Goal: Information Seeking & Learning: Learn about a topic

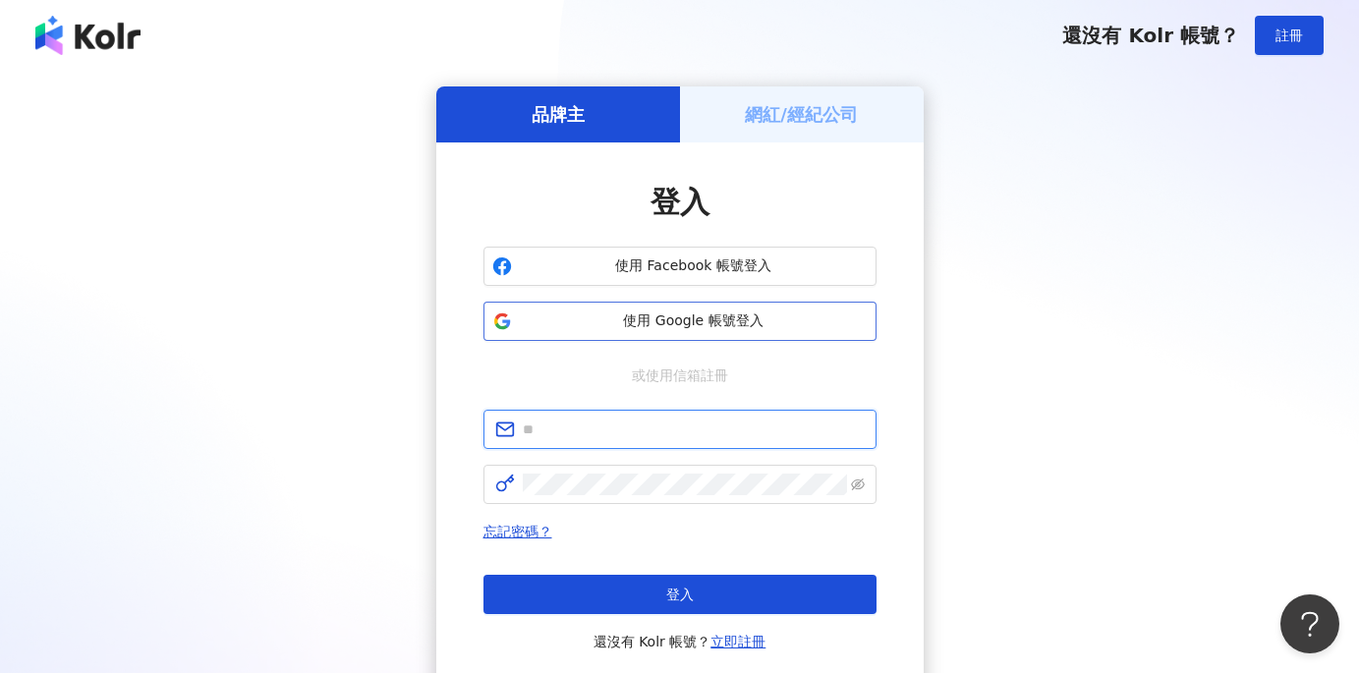
type input "**********"
click at [652, 320] on span "使用 Google 帳號登入" at bounding box center [694, 321] width 348 height 20
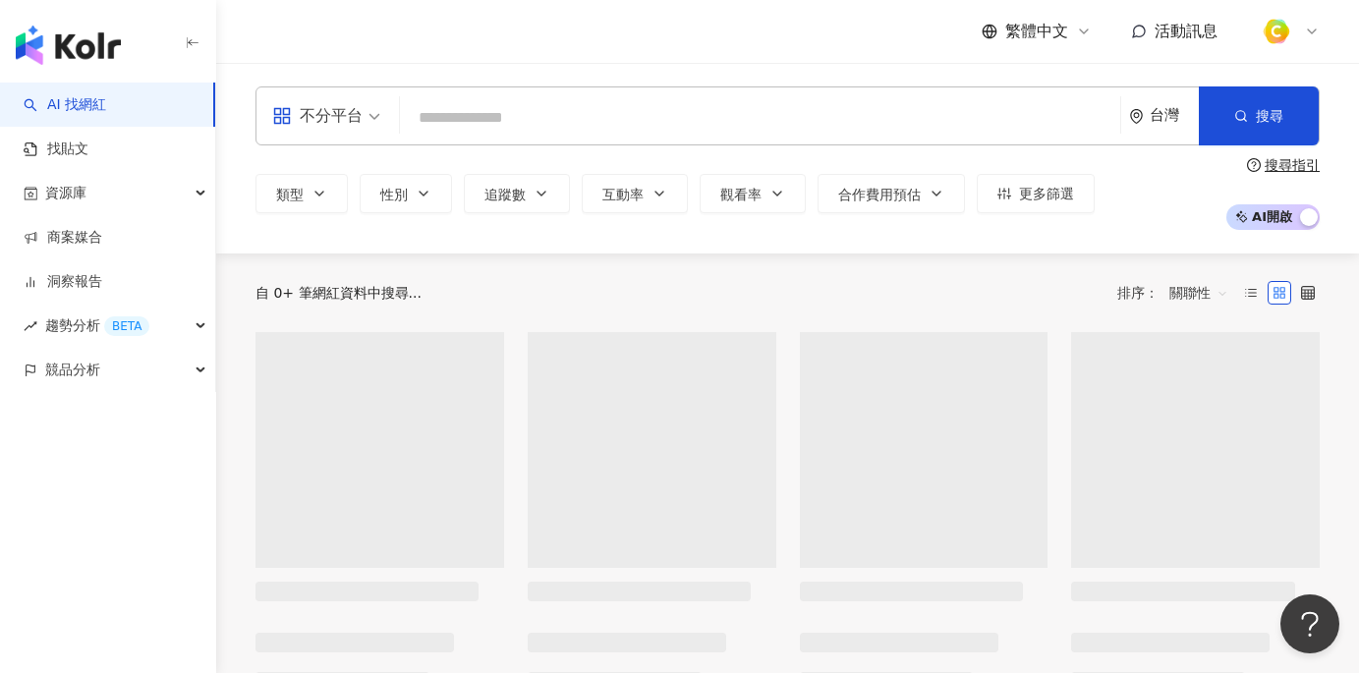
click at [483, 119] on input "search" at bounding box center [760, 117] width 704 height 37
type input "********"
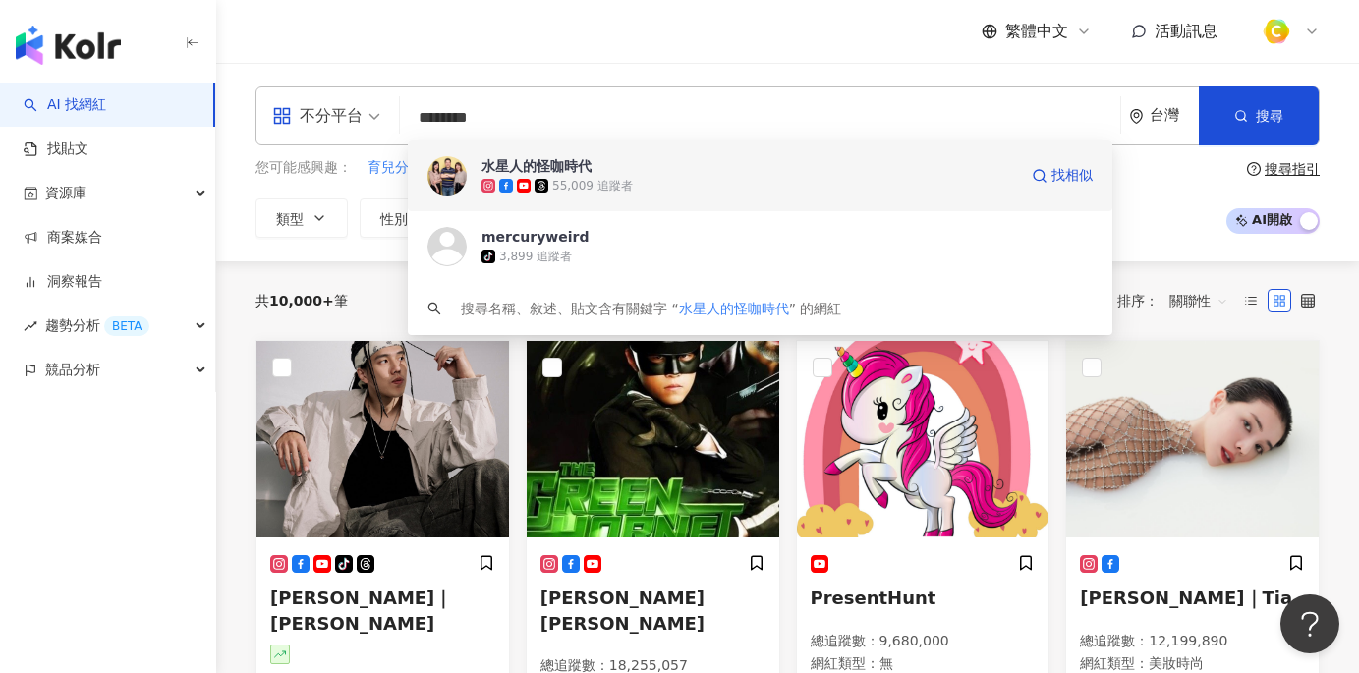
click at [608, 178] on div "55,009 追蹤者" at bounding box center [592, 186] width 81 height 17
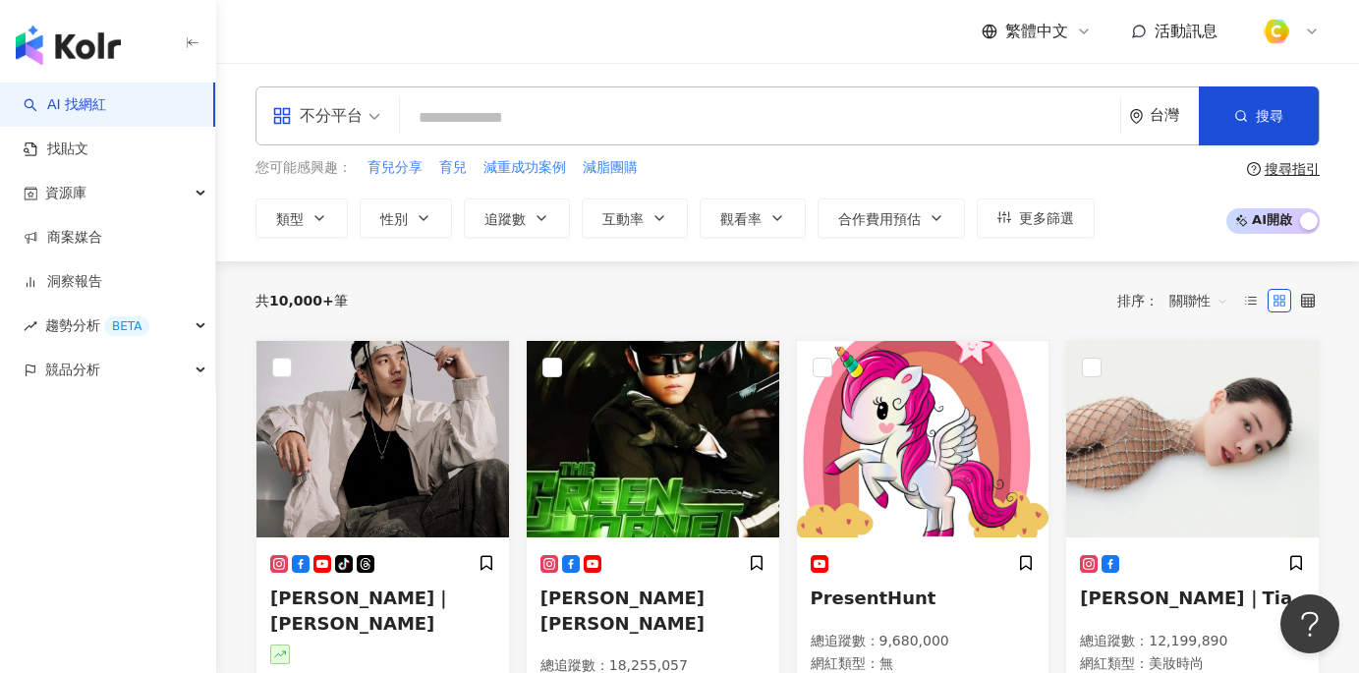
click at [561, 108] on input "search" at bounding box center [760, 117] width 704 height 37
paste input "*******"
type input "*******"
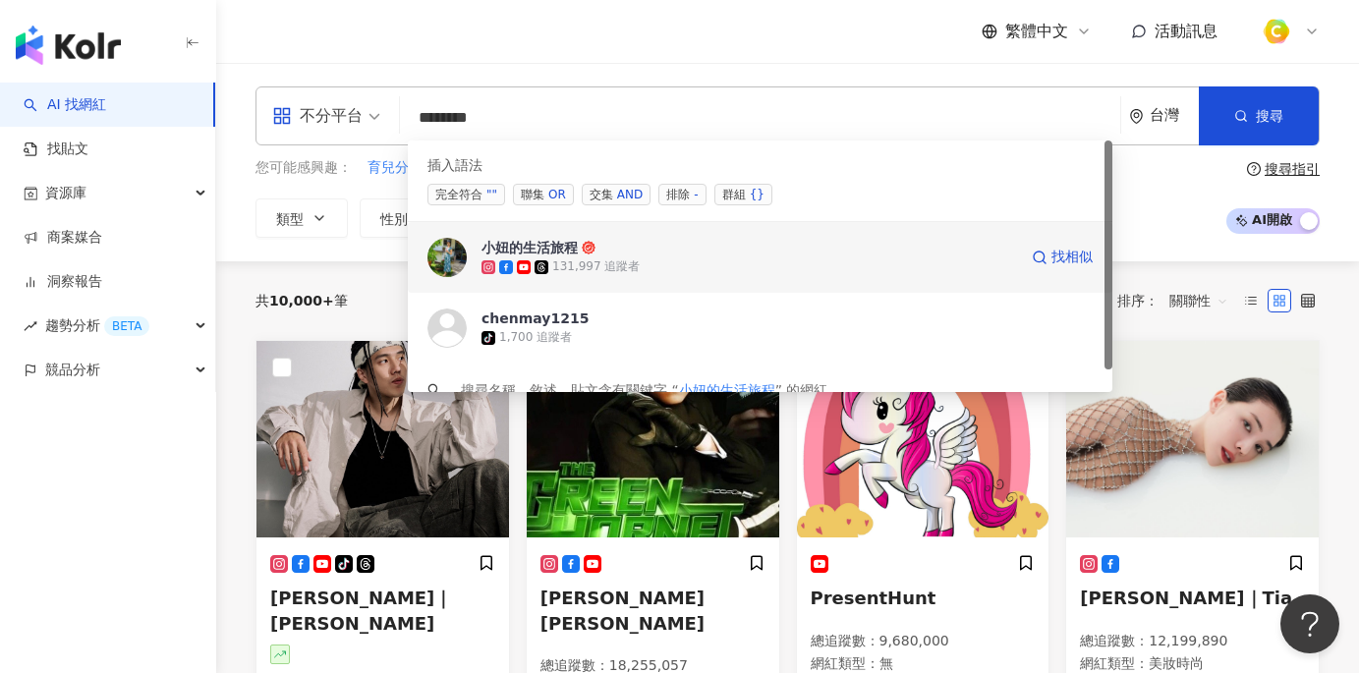
click at [462, 255] on img at bounding box center [446, 257] width 39 height 39
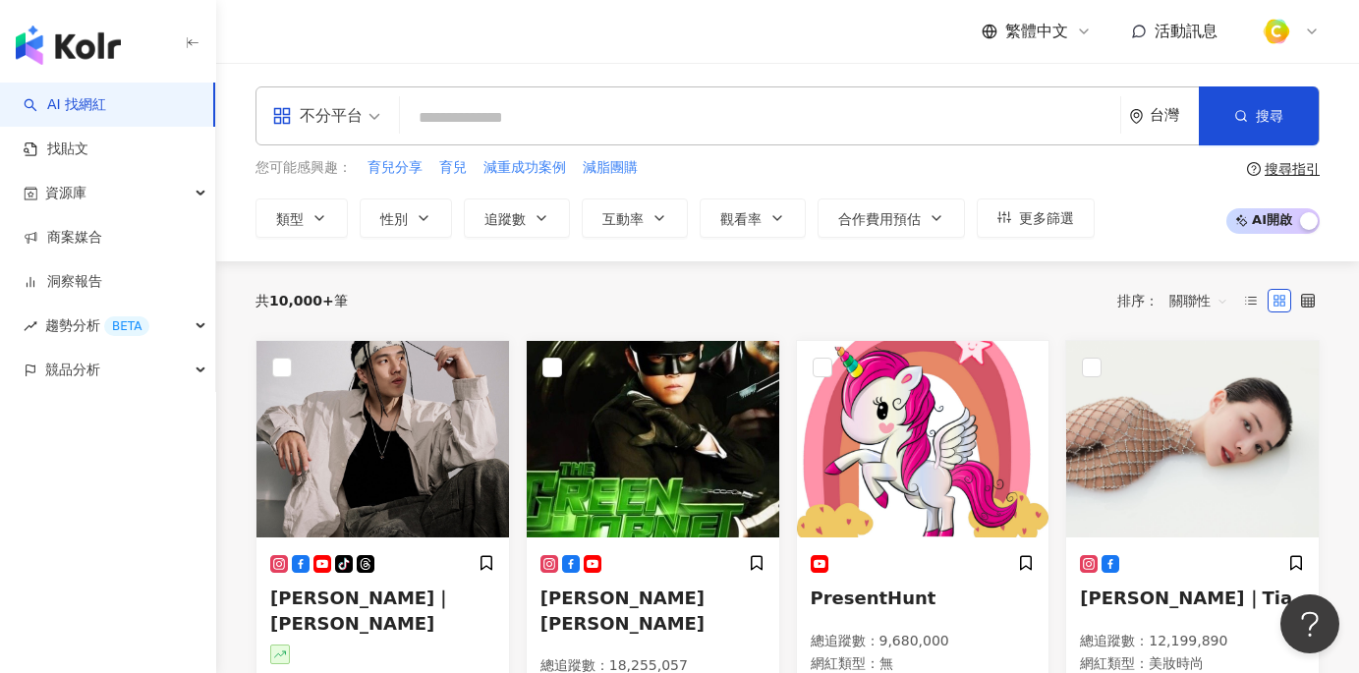
click at [487, 118] on input "search" at bounding box center [760, 117] width 704 height 37
paste input "**********"
type input "**********"
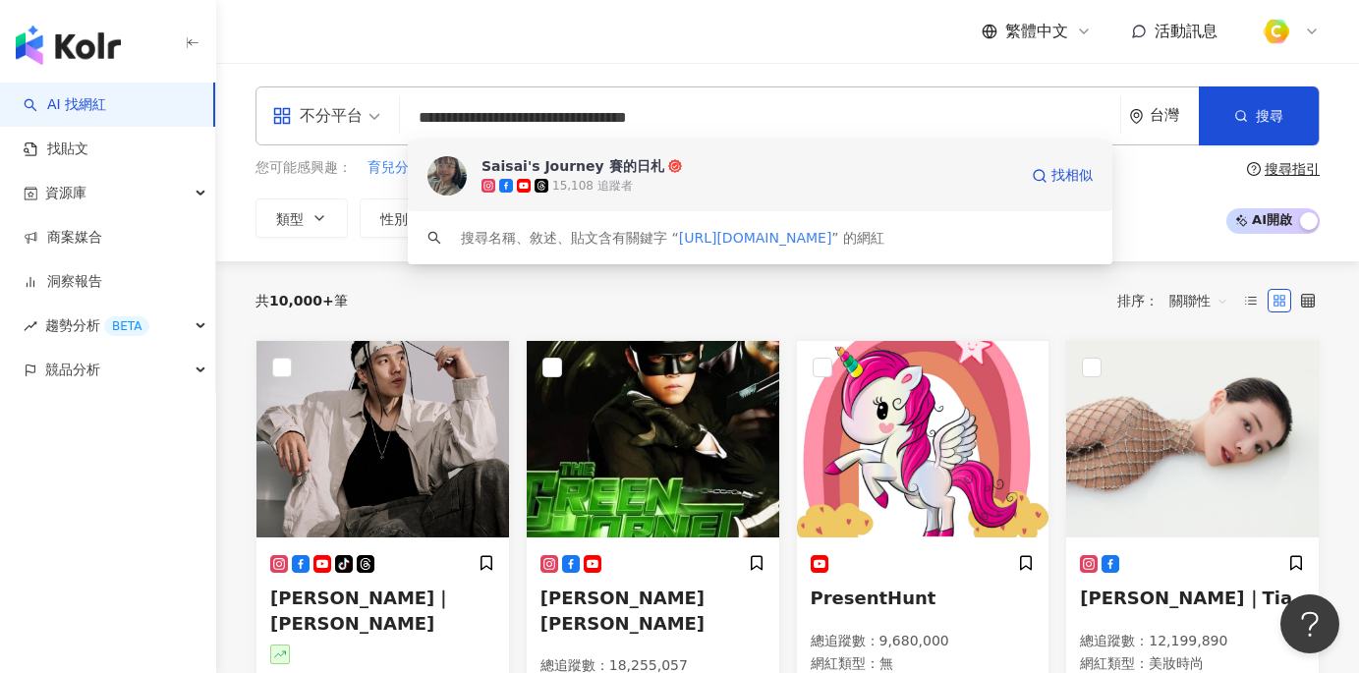
click at [594, 166] on div "Saisai's Journey 賽的日札" at bounding box center [572, 166] width 183 height 20
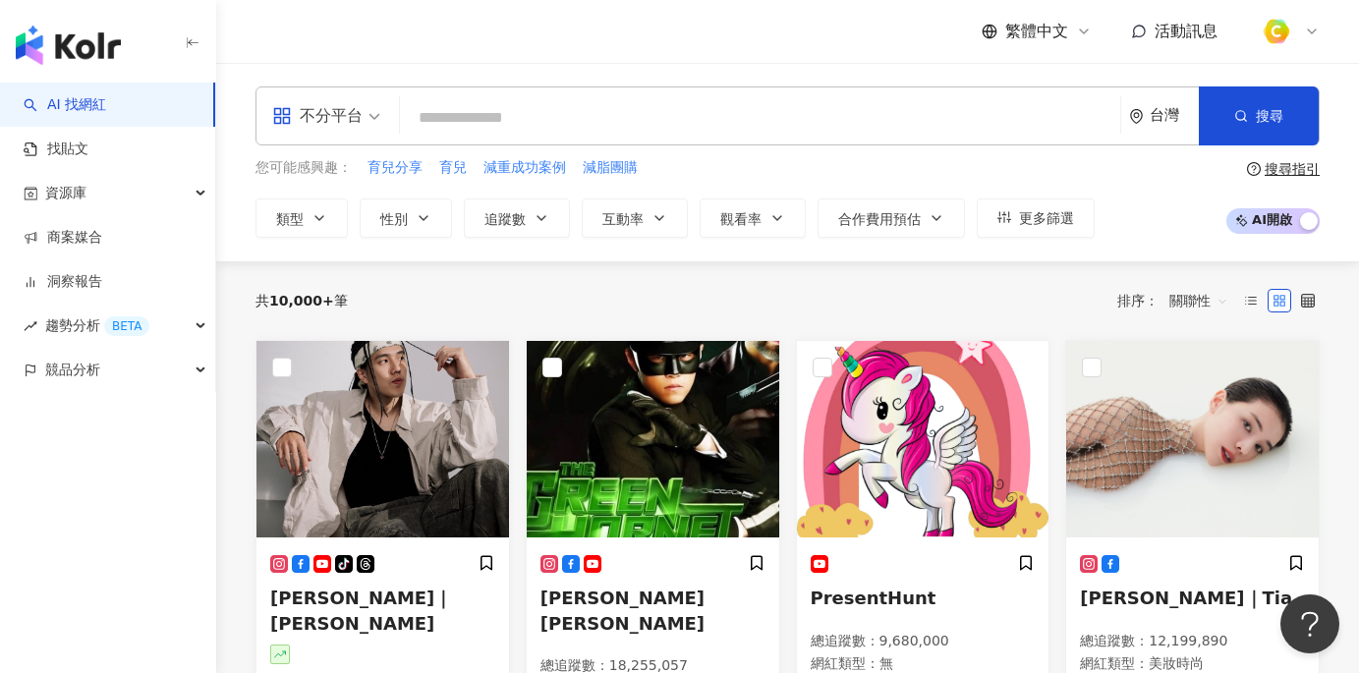
click at [456, 108] on input "search" at bounding box center [760, 117] width 704 height 37
paste input "*****"
type input "*****"
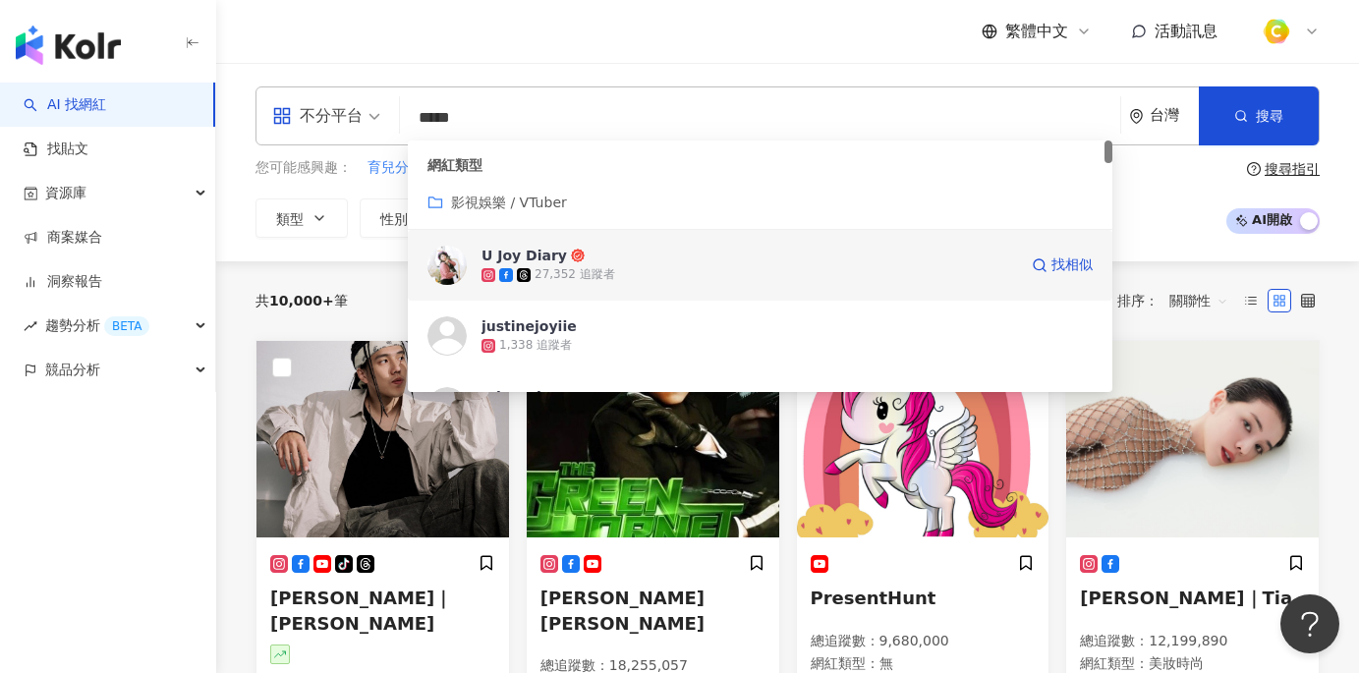
click at [551, 265] on div "27,352 追蹤者" at bounding box center [748, 275] width 535 height 20
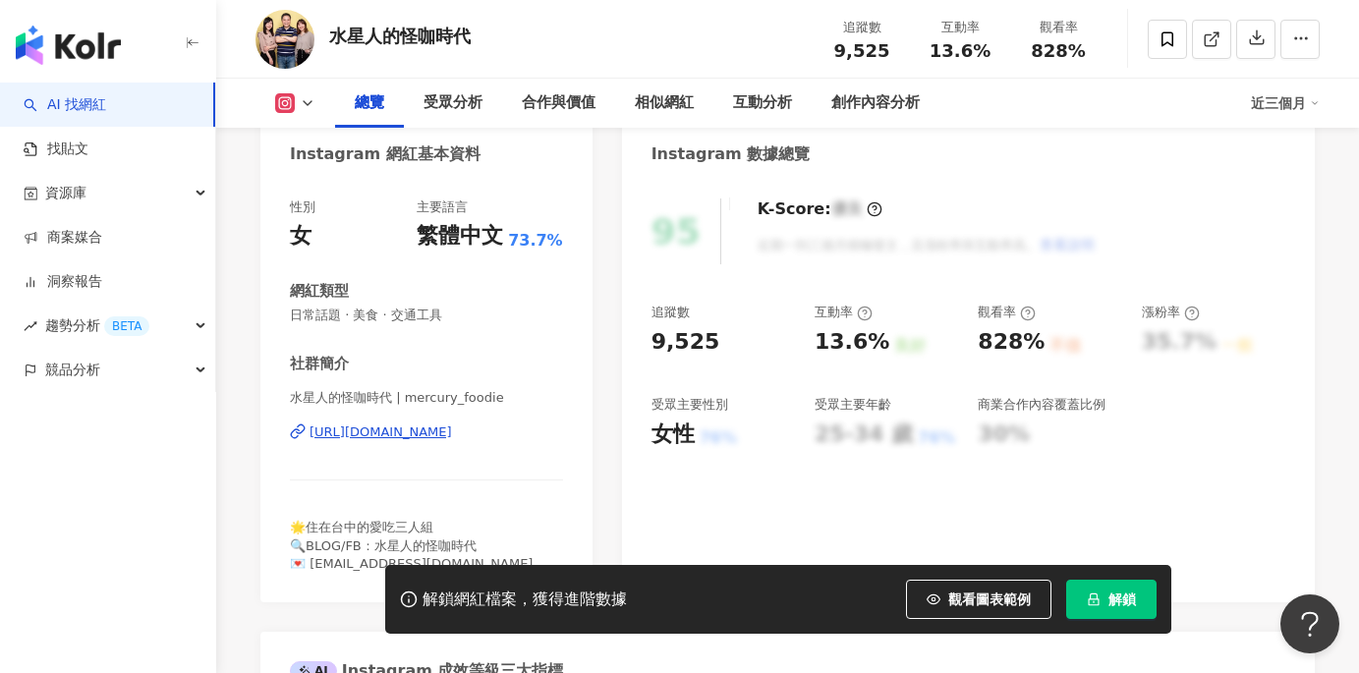
scroll to position [20, 0]
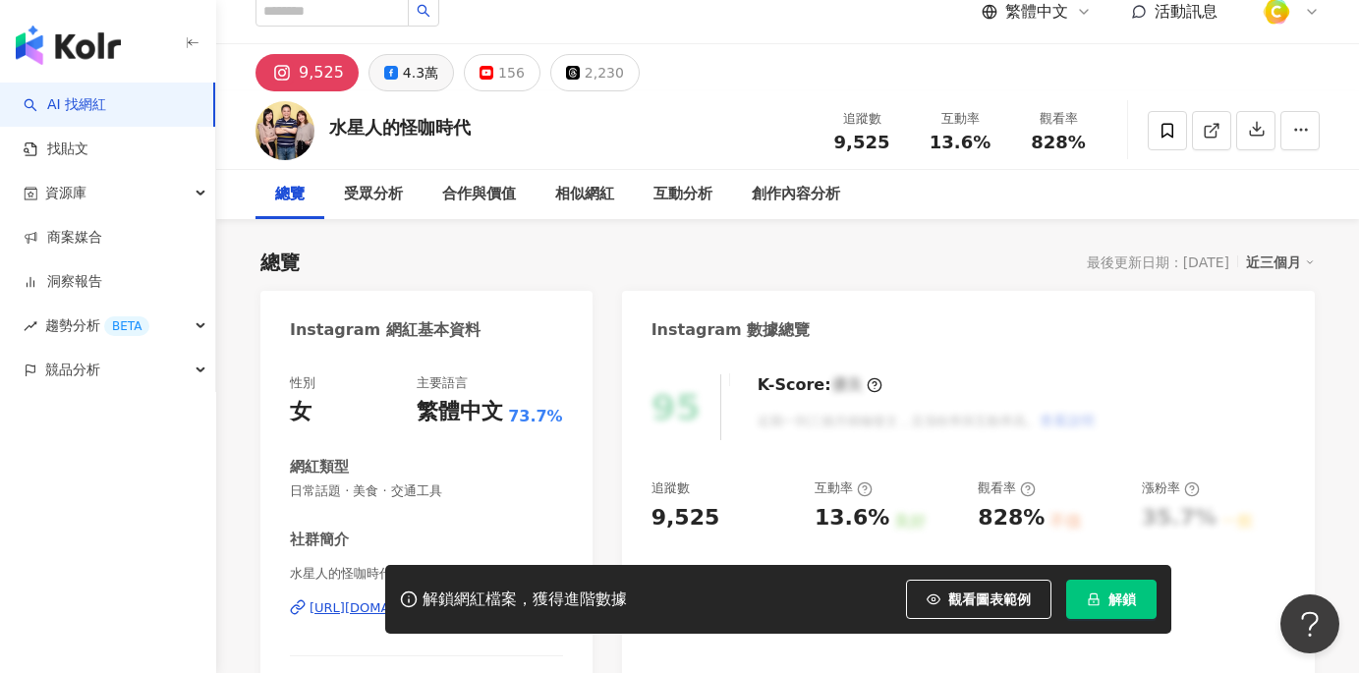
click at [431, 75] on button "4.3萬" at bounding box center [410, 72] width 85 height 37
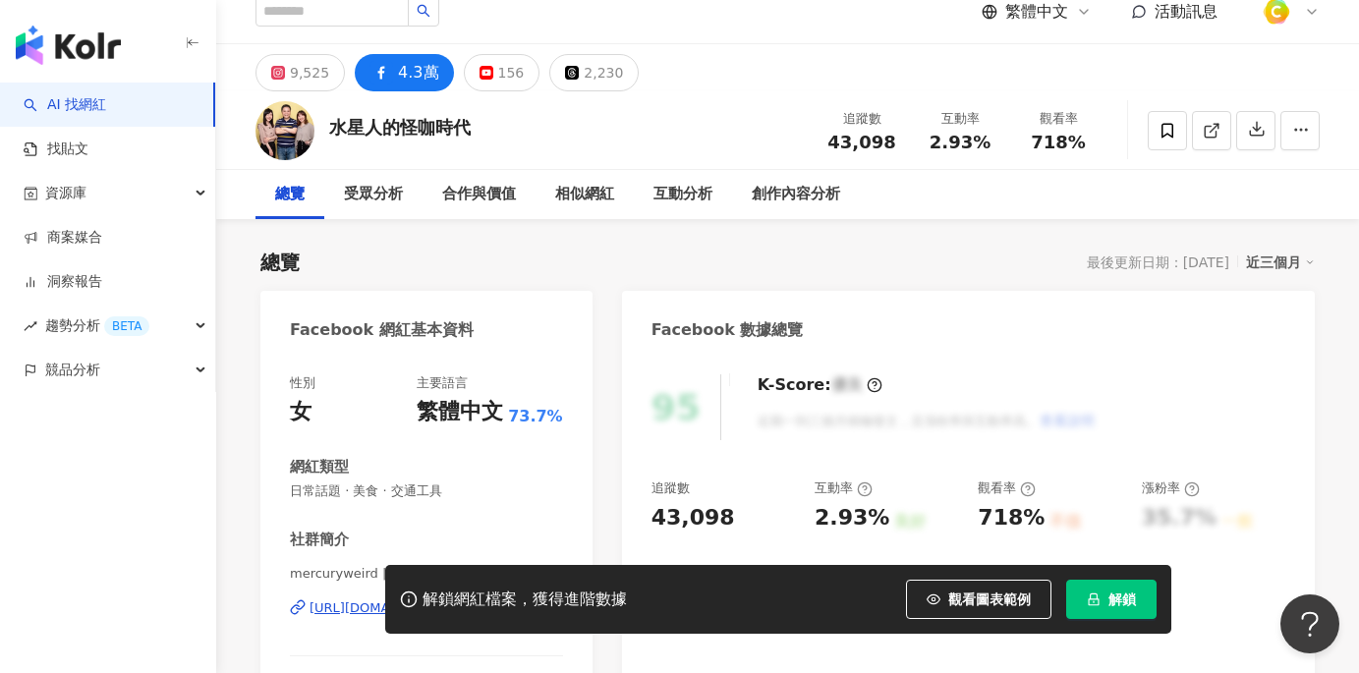
click at [697, 514] on div "95 K-Score : 優良 近期一到三個月積極發文，且漲粉率與互動率高。 查看說明 追蹤數 43,098 互動率 2.93% 良好 觀看率 718% 不佳…" at bounding box center [968, 566] width 693 height 423
drag, startPoint x: 834, startPoint y: 140, endPoint x: 888, endPoint y: 140, distance: 54.0
click at [888, 140] on span "43,098" at bounding box center [861, 142] width 68 height 21
copy span "43,098"
click at [706, 152] on div "水星人的怪咖時代 追蹤數 43,098 互動率 2.93% 觀看率 718%" at bounding box center [787, 130] width 1143 height 78
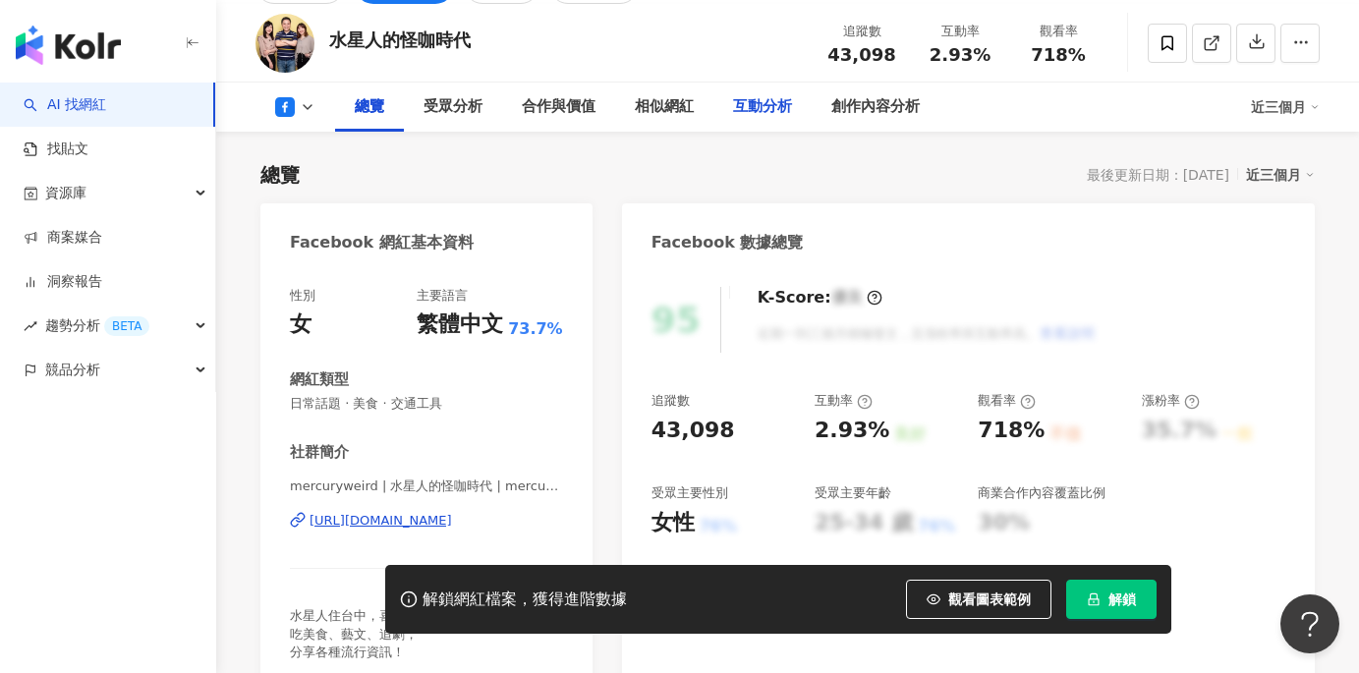
scroll to position [258, 0]
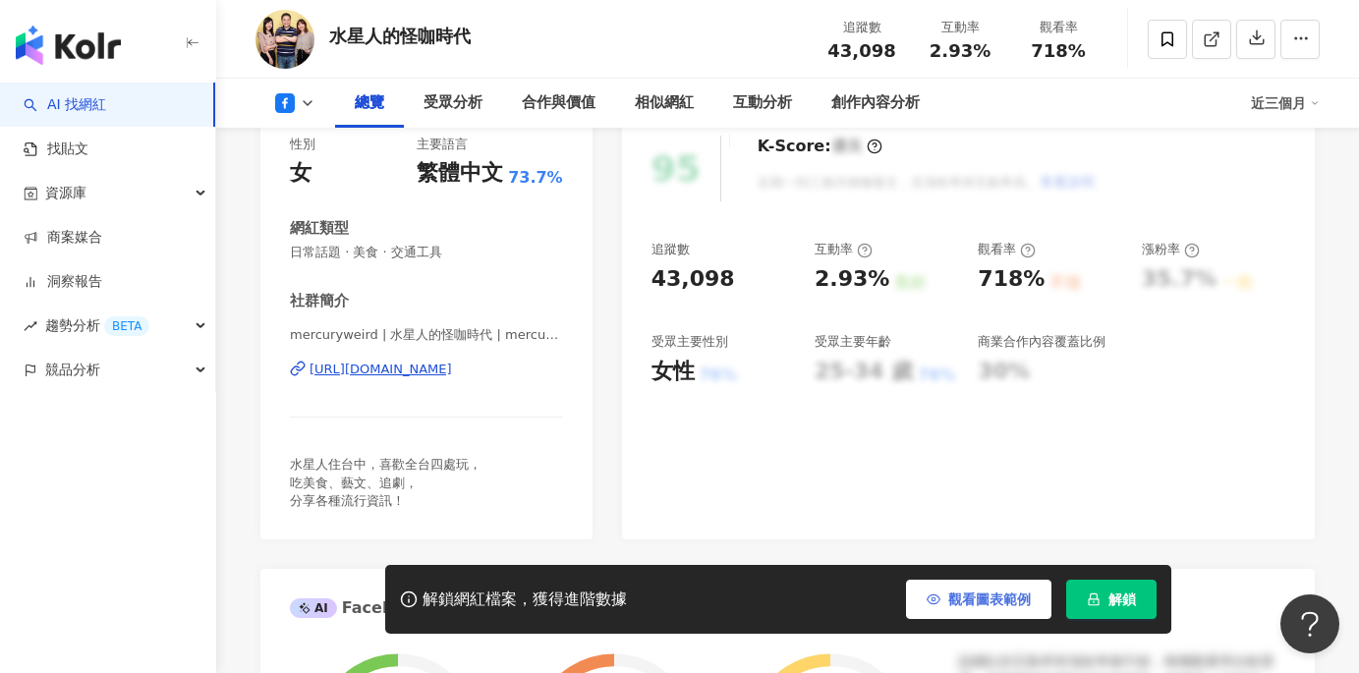
click at [988, 608] on button "觀看圖表範例" at bounding box center [978, 599] width 145 height 39
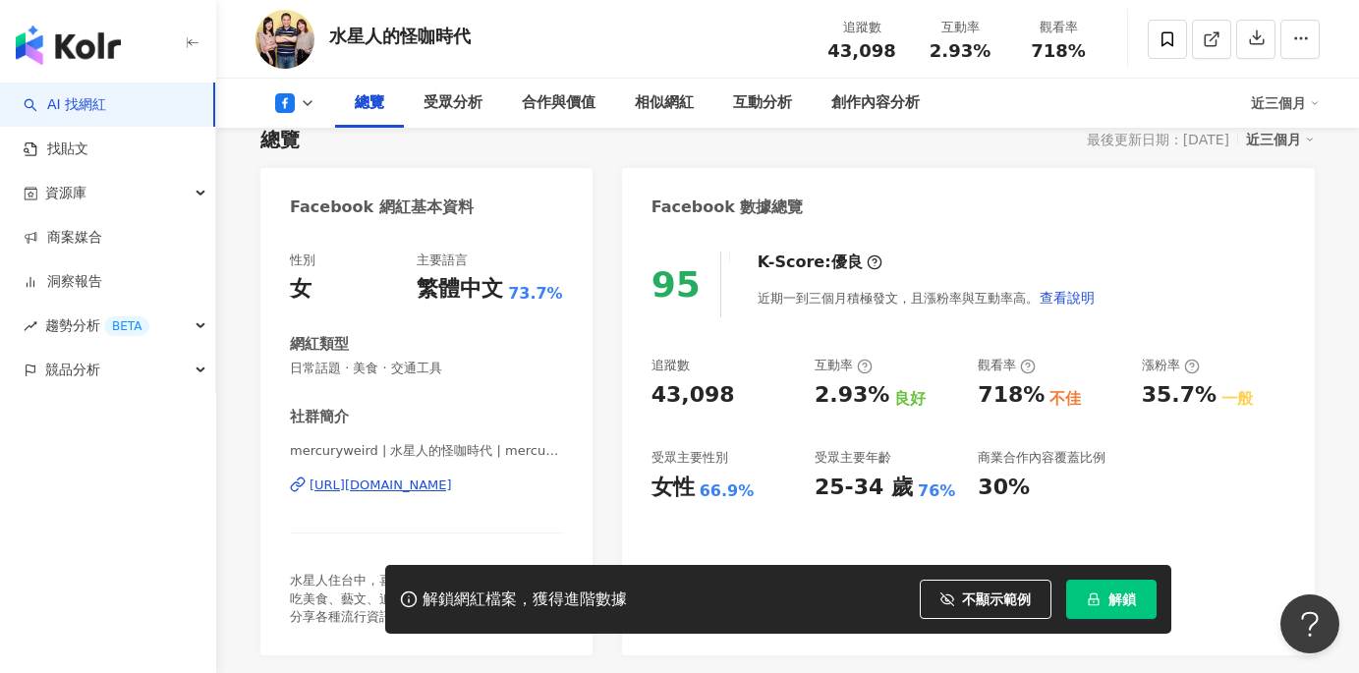
scroll to position [139, 0]
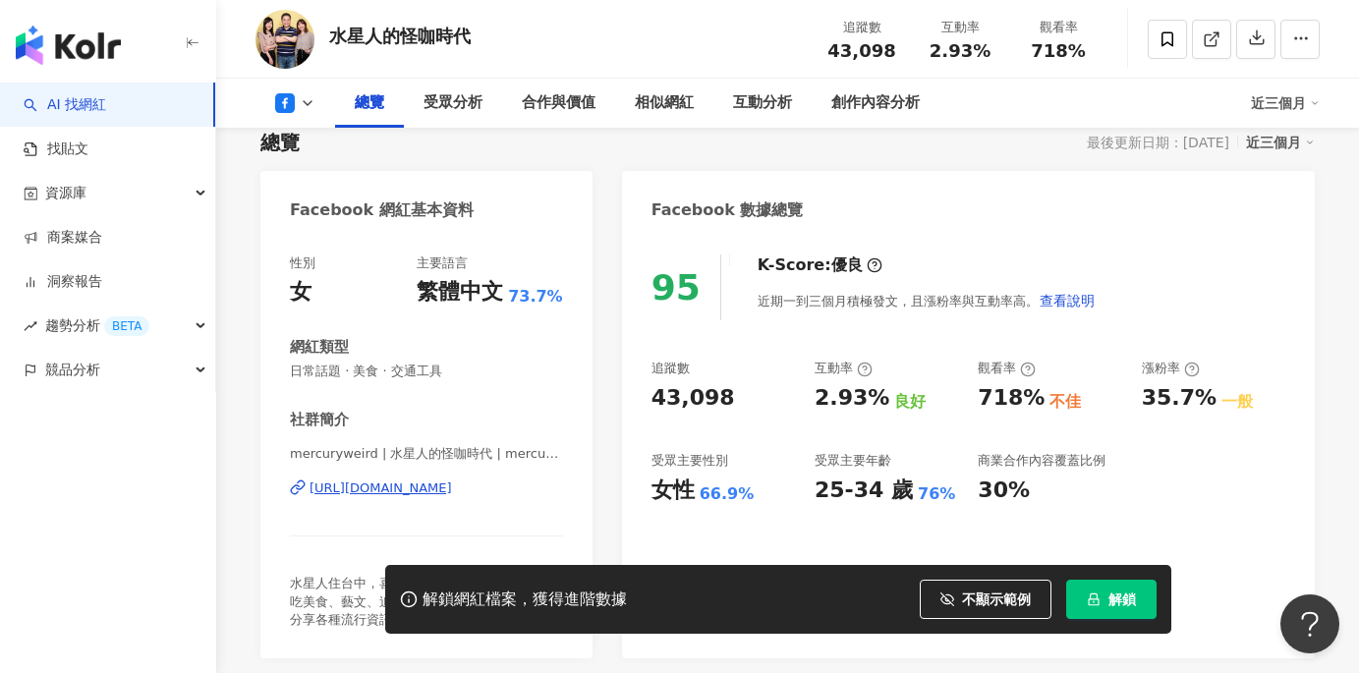
click at [378, 489] on div "[URL][DOMAIN_NAME]" at bounding box center [380, 488] width 142 height 18
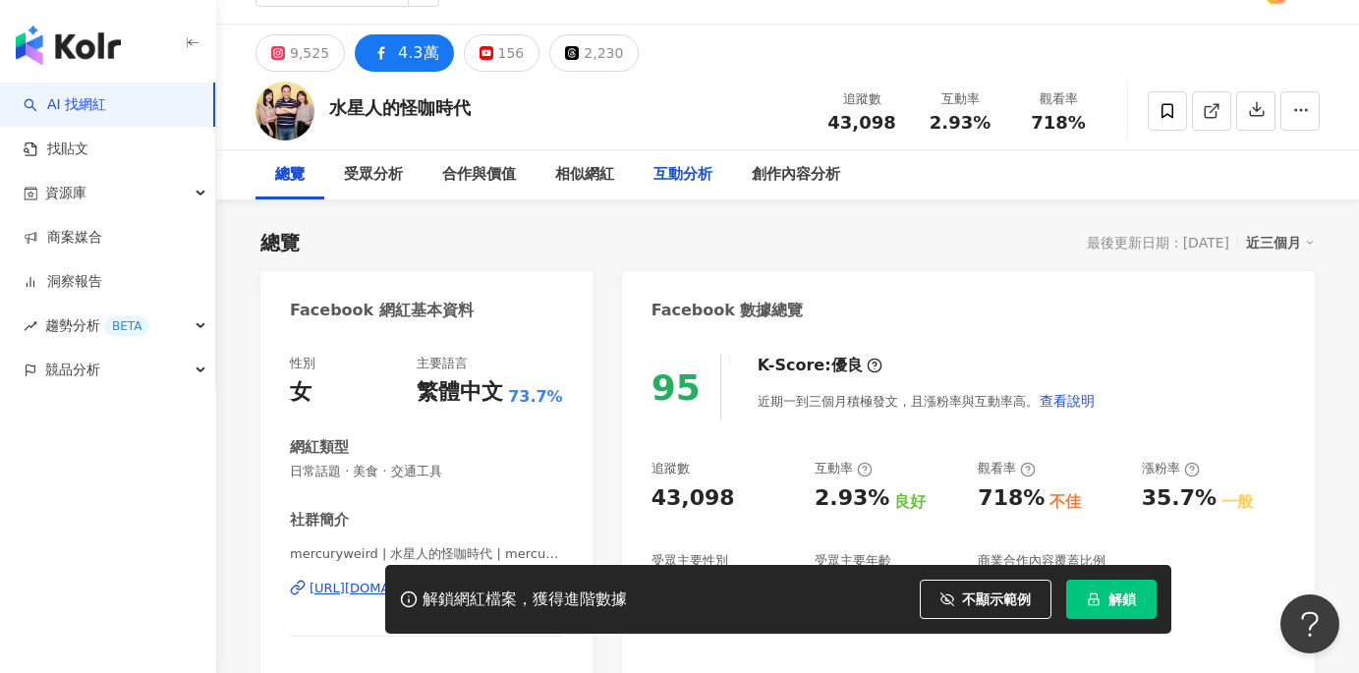
scroll to position [41, 0]
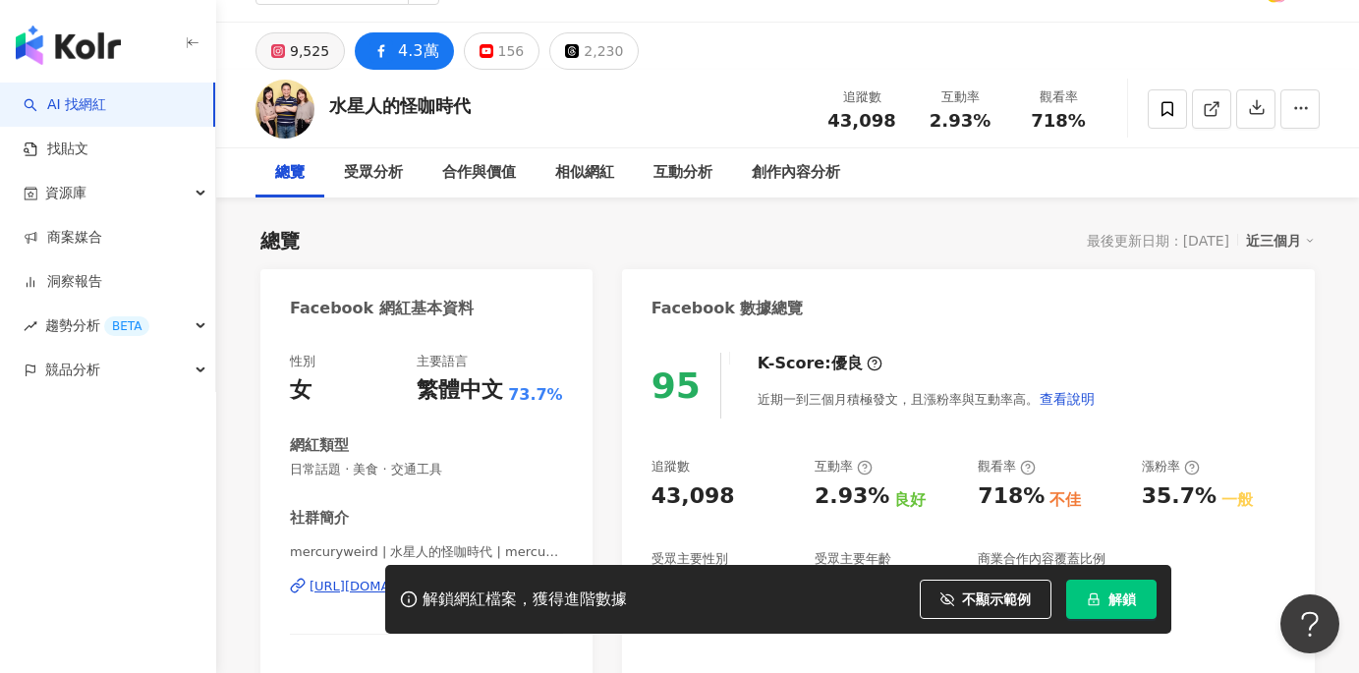
click at [280, 49] on icon at bounding box center [277, 50] width 7 height 7
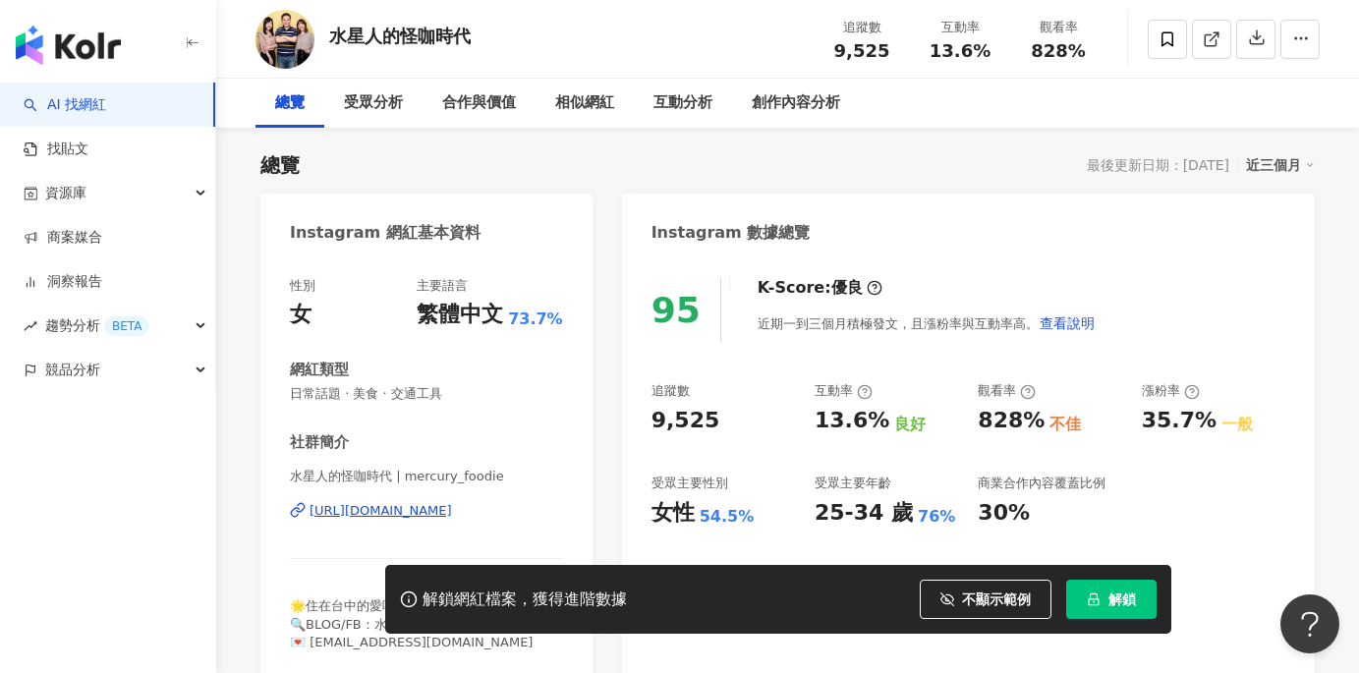
scroll to position [159, 0]
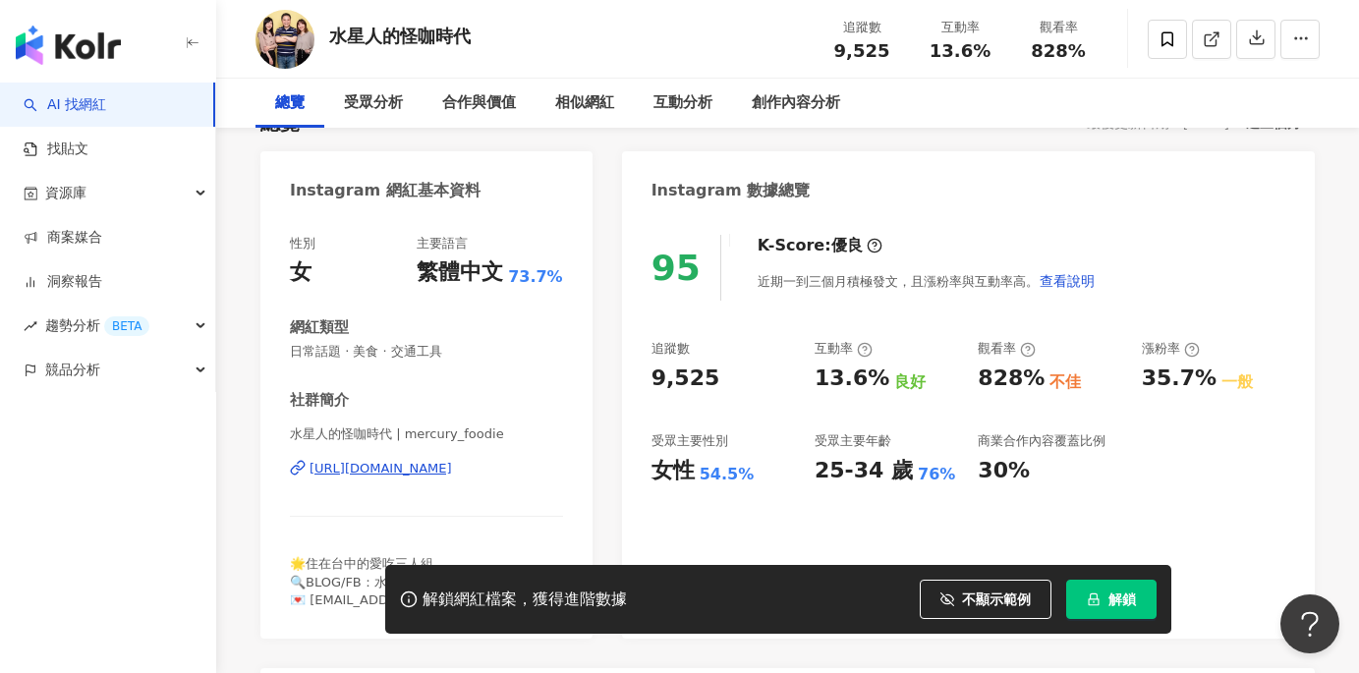
click at [452, 465] on div "https://www.instagram.com/mercury_foodie/" at bounding box center [380, 469] width 142 height 18
drag, startPoint x: 328, startPoint y: 34, endPoint x: 498, endPoint y: 28, distance: 170.1
click at [498, 28] on div "水星人的怪咖時代 追蹤數 9,525 互動率 13.6% 觀看率 828%" at bounding box center [787, 39] width 1143 height 78
copy div "水星人的怪咖時代"
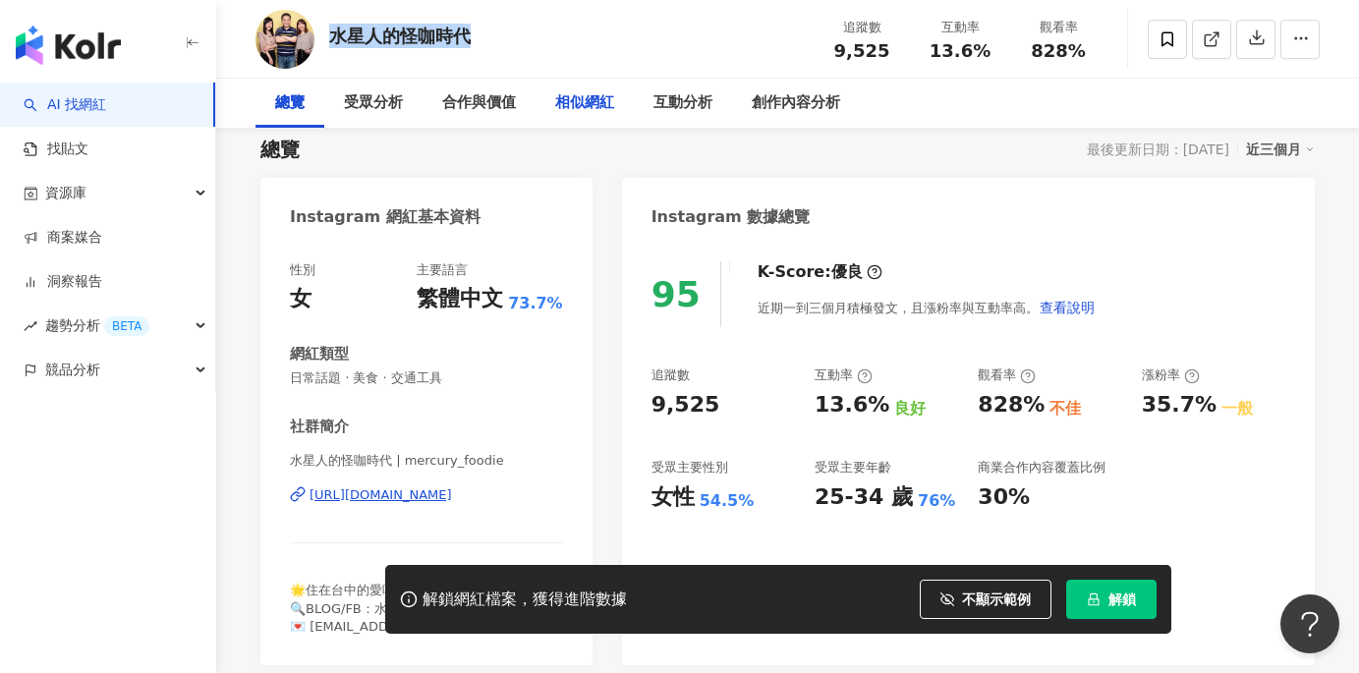
scroll to position [0, 0]
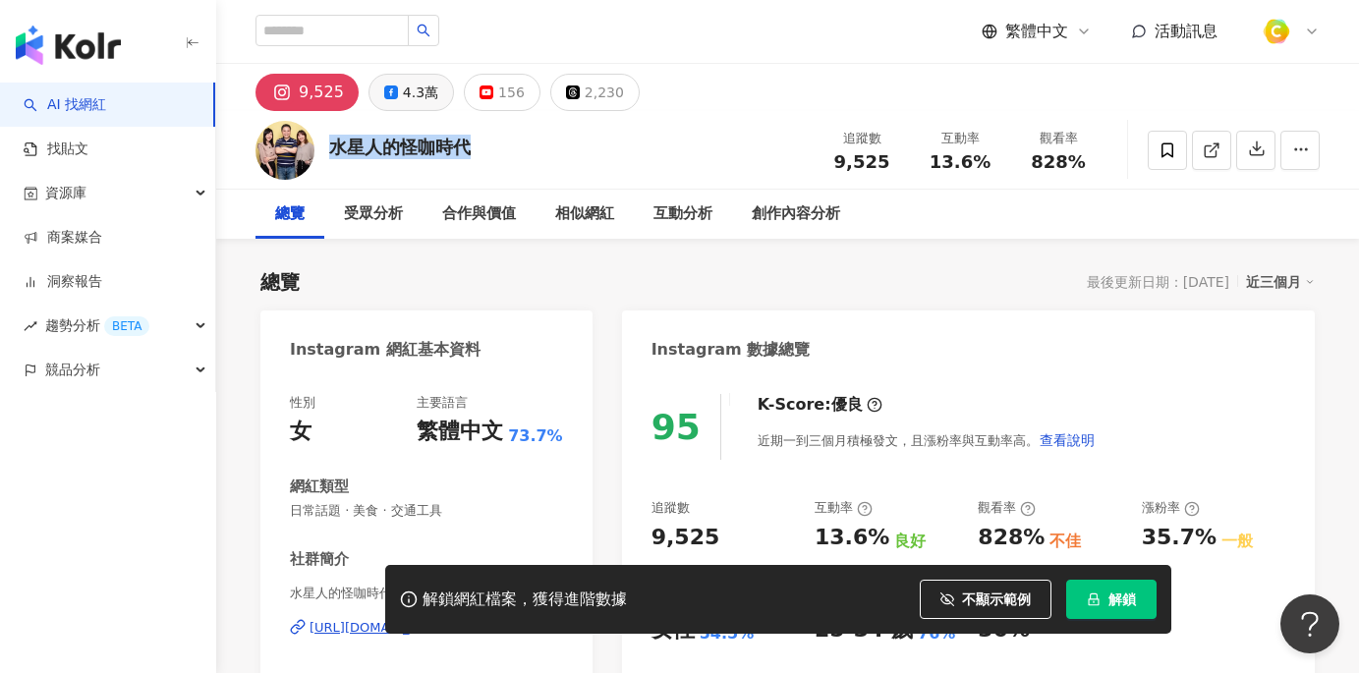
click at [403, 94] on div "4.3萬" at bounding box center [420, 93] width 35 height 28
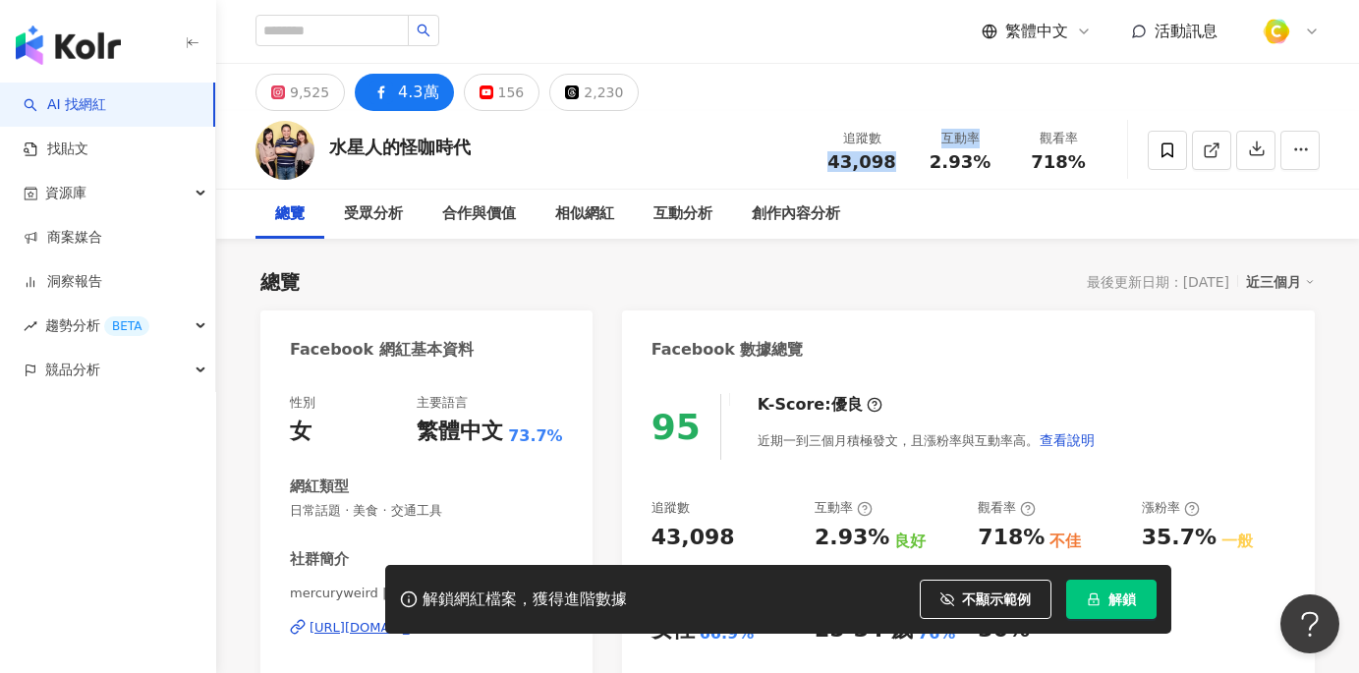
click at [909, 160] on div "追蹤數 43,098" at bounding box center [861, 150] width 98 height 42
click at [809, 160] on div "水星人的怪咖時代 追蹤數 43,098 互動率 2.93% 觀看率 718%" at bounding box center [787, 150] width 1143 height 78
drag, startPoint x: 833, startPoint y: 158, endPoint x: 893, endPoint y: 161, distance: 60.0
click at [893, 161] on div "43,098" at bounding box center [861, 162] width 75 height 20
click at [307, 99] on div "9,525" at bounding box center [309, 93] width 39 height 28
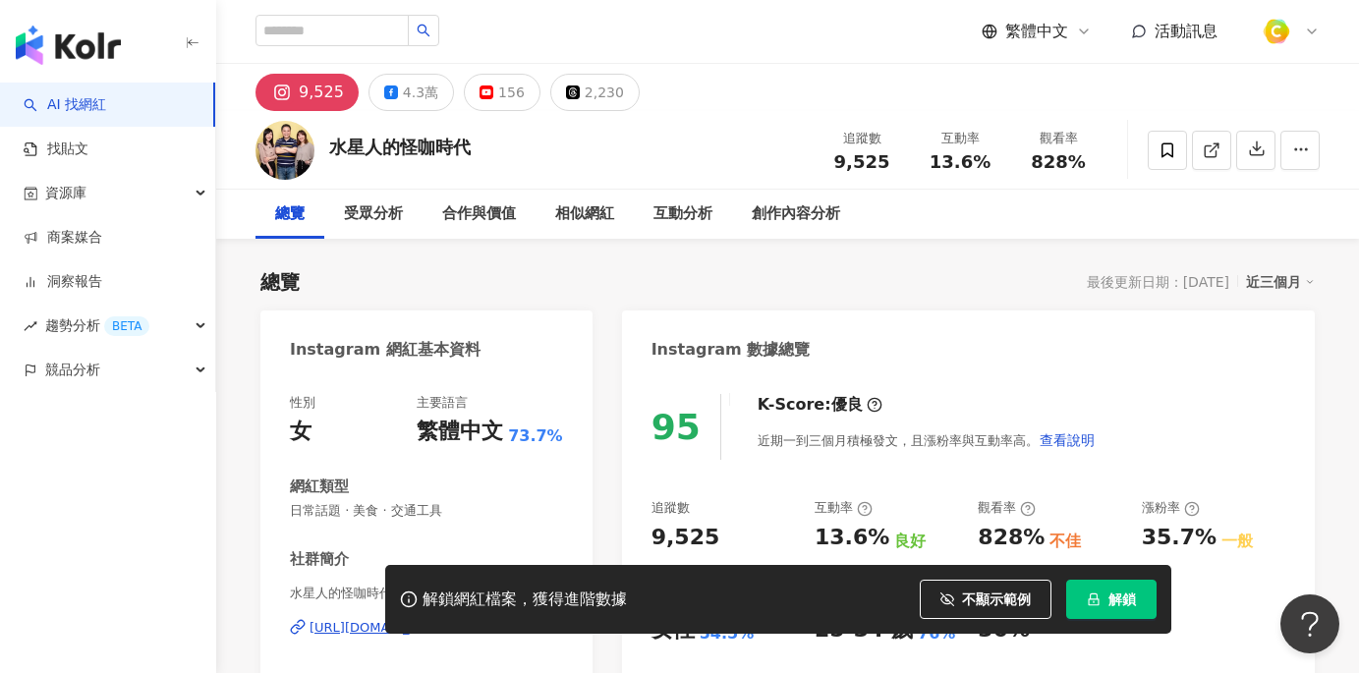
drag, startPoint x: 861, startPoint y: 163, endPoint x: 1029, endPoint y: 25, distance: 217.7
click at [887, 162] on div "9,525" at bounding box center [861, 162] width 75 height 20
drag, startPoint x: 938, startPoint y: 155, endPoint x: 987, endPoint y: 156, distance: 49.1
click at [987, 156] on div "13.6%" at bounding box center [959, 162] width 75 height 20
copy span "13.6%"
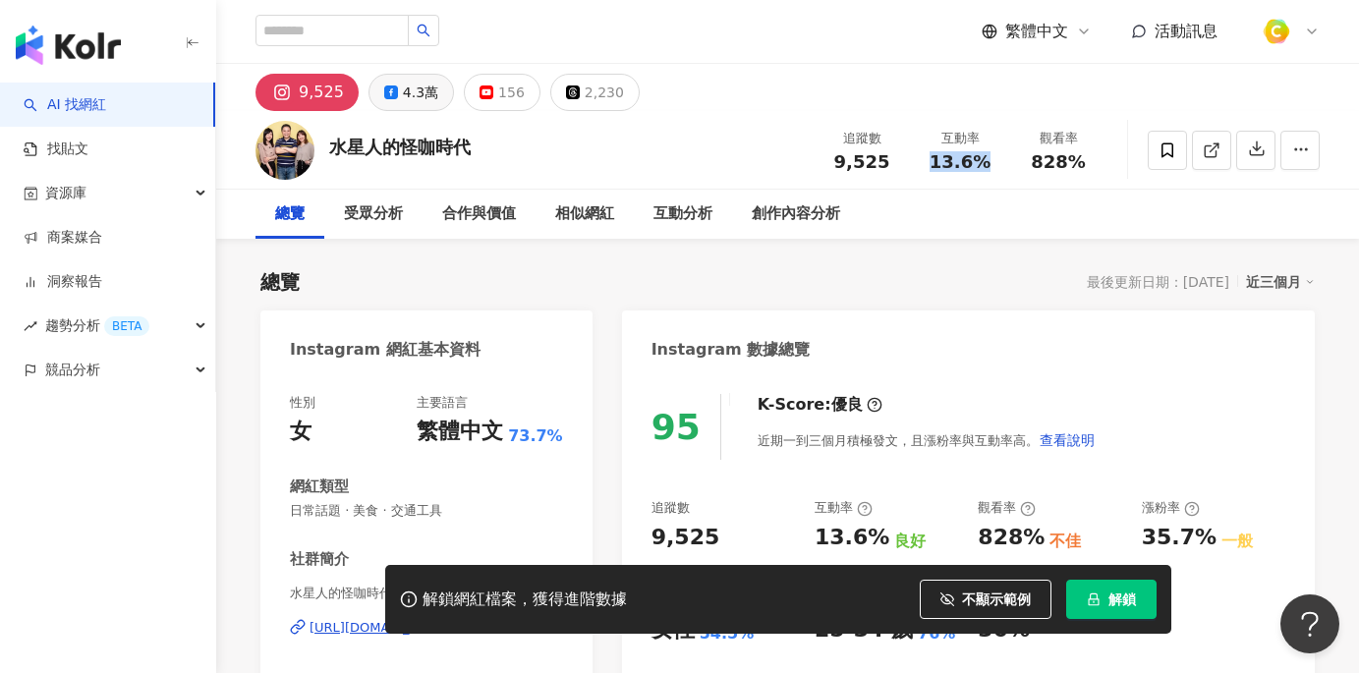
click at [403, 103] on div "4.3萬" at bounding box center [420, 93] width 35 height 28
click at [407, 91] on div "4.3萬" at bounding box center [420, 93] width 35 height 28
click at [942, 184] on div "水星人的怪咖時代 追蹤數 9,525 互動率 13.6% 觀看率 828%" at bounding box center [787, 150] width 1143 height 78
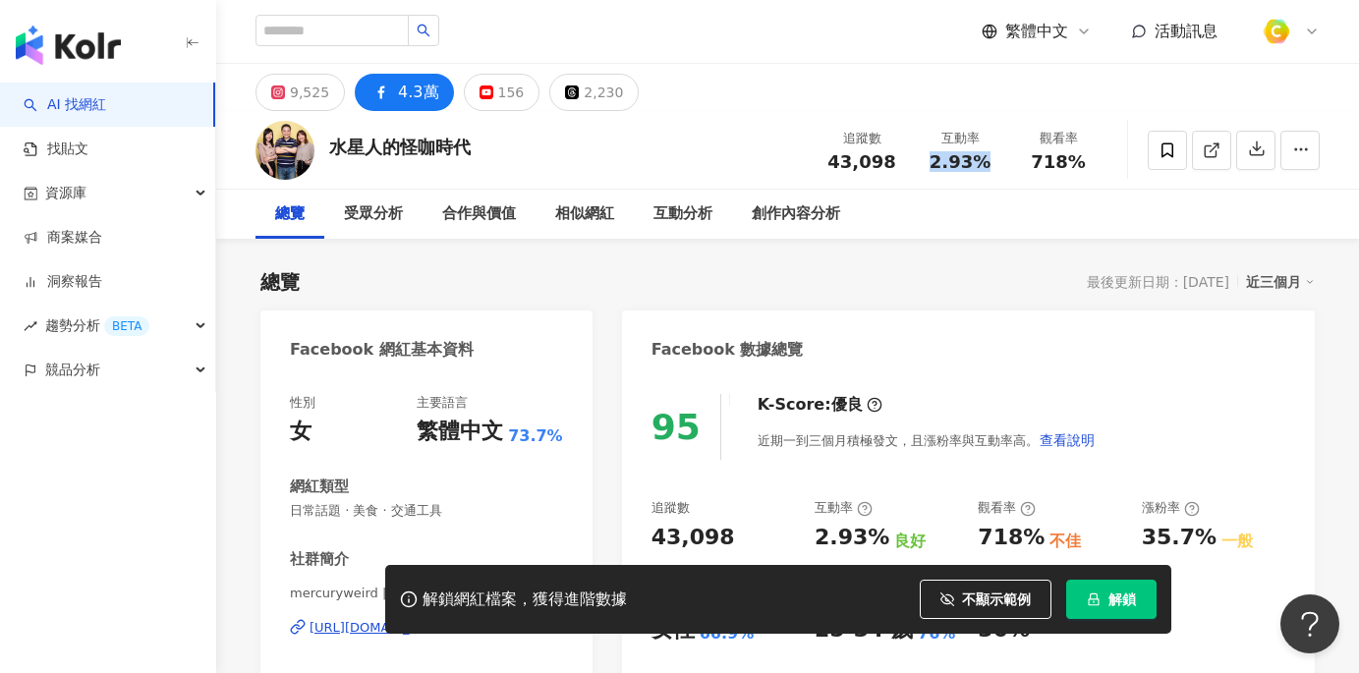
drag, startPoint x: 932, startPoint y: 160, endPoint x: 986, endPoint y: 158, distance: 54.1
click at [986, 158] on div "2.93%" at bounding box center [959, 162] width 75 height 20
copy span "2.93%"
click at [293, 86] on div "9,525" at bounding box center [309, 93] width 39 height 28
click at [971, 598] on span "不顯示範例" at bounding box center [996, 599] width 69 height 16
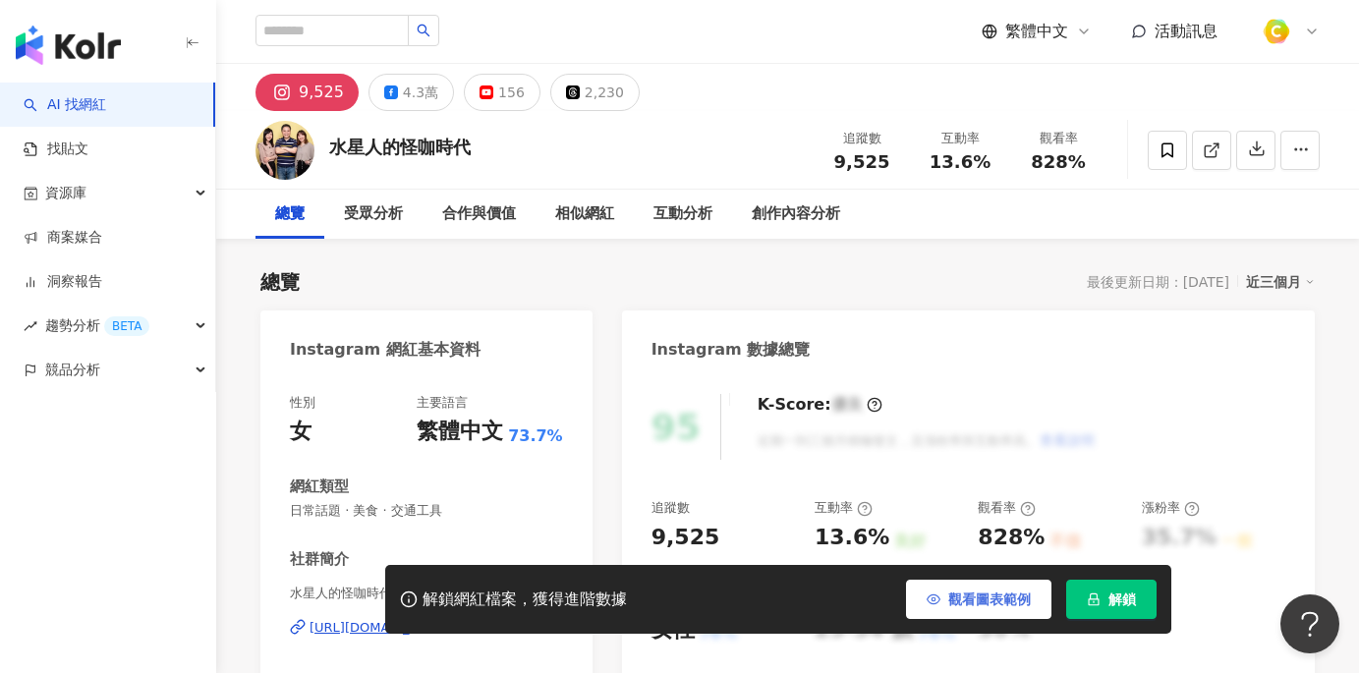
scroll to position [180, 0]
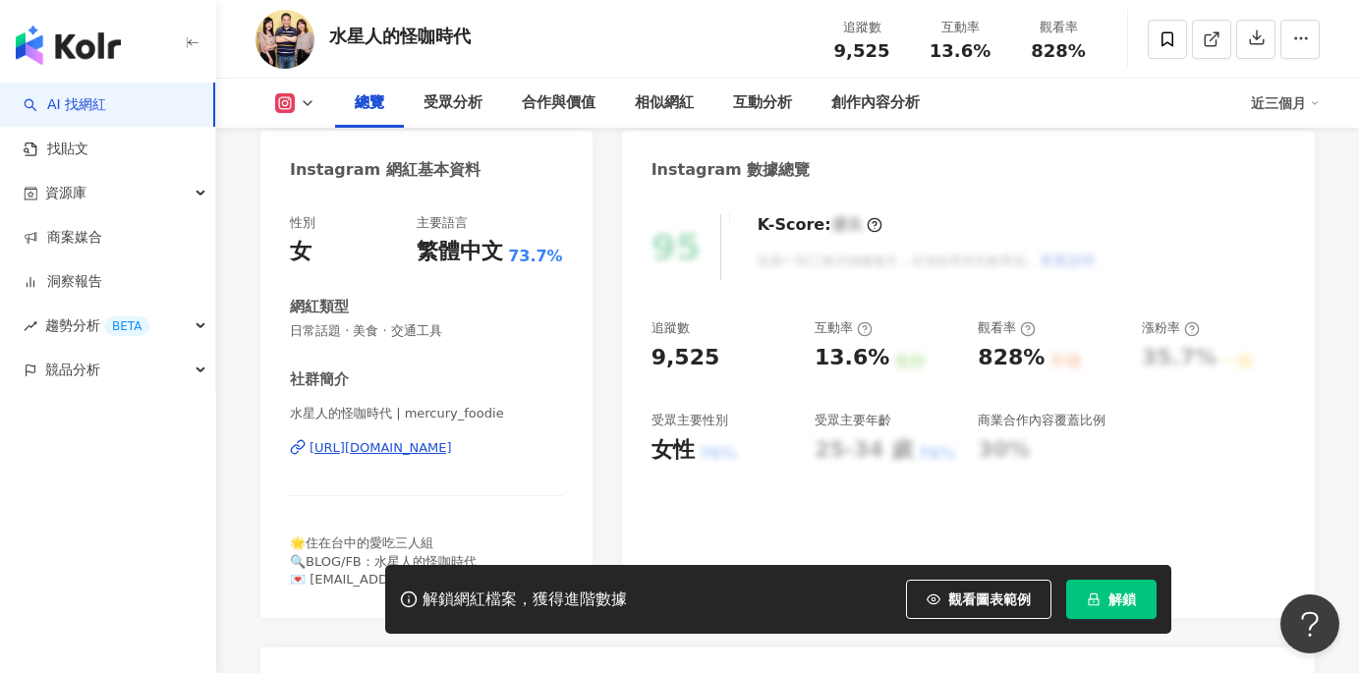
click at [964, 588] on button "觀看圖表範例" at bounding box center [978, 599] width 145 height 39
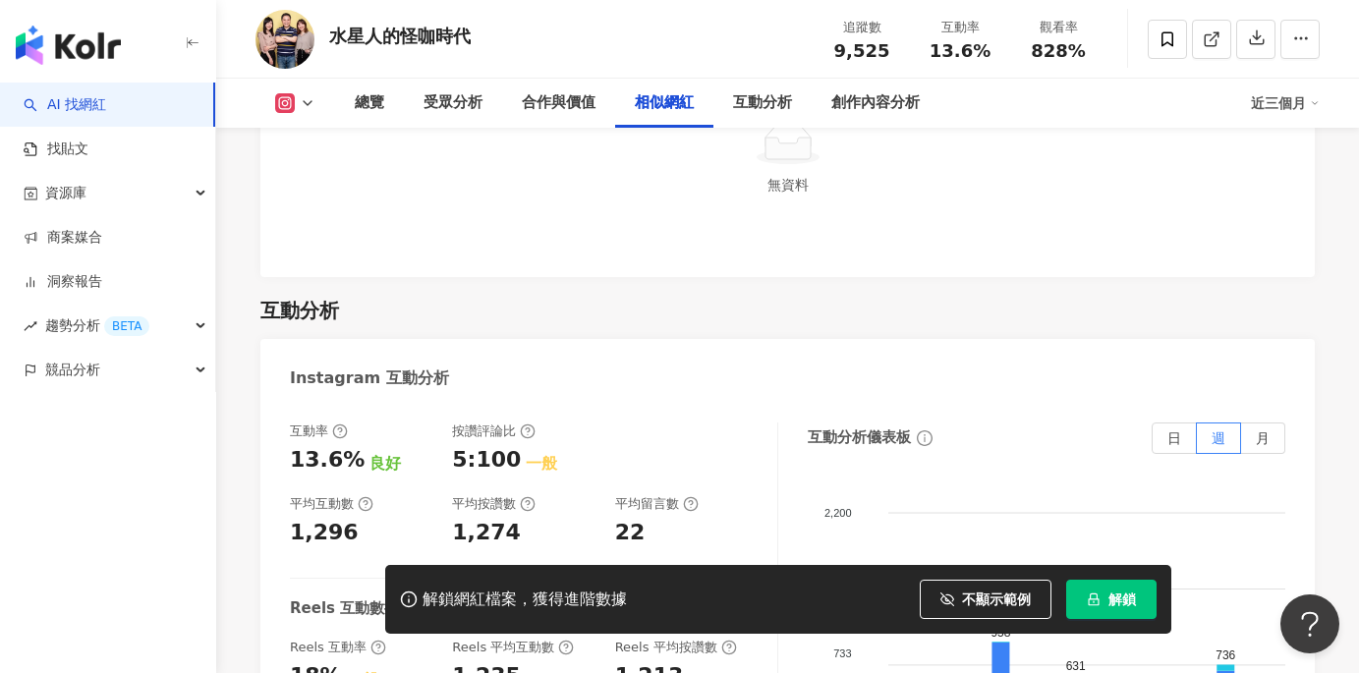
scroll to position [3662, 0]
drag, startPoint x: 293, startPoint y: 530, endPoint x: 350, endPoint y: 530, distance: 57.0
click at [350, 530] on div "1,296" at bounding box center [361, 533] width 142 height 30
copy div "1,296"
drag, startPoint x: 449, startPoint y: 534, endPoint x: 523, endPoint y: 530, distance: 73.8
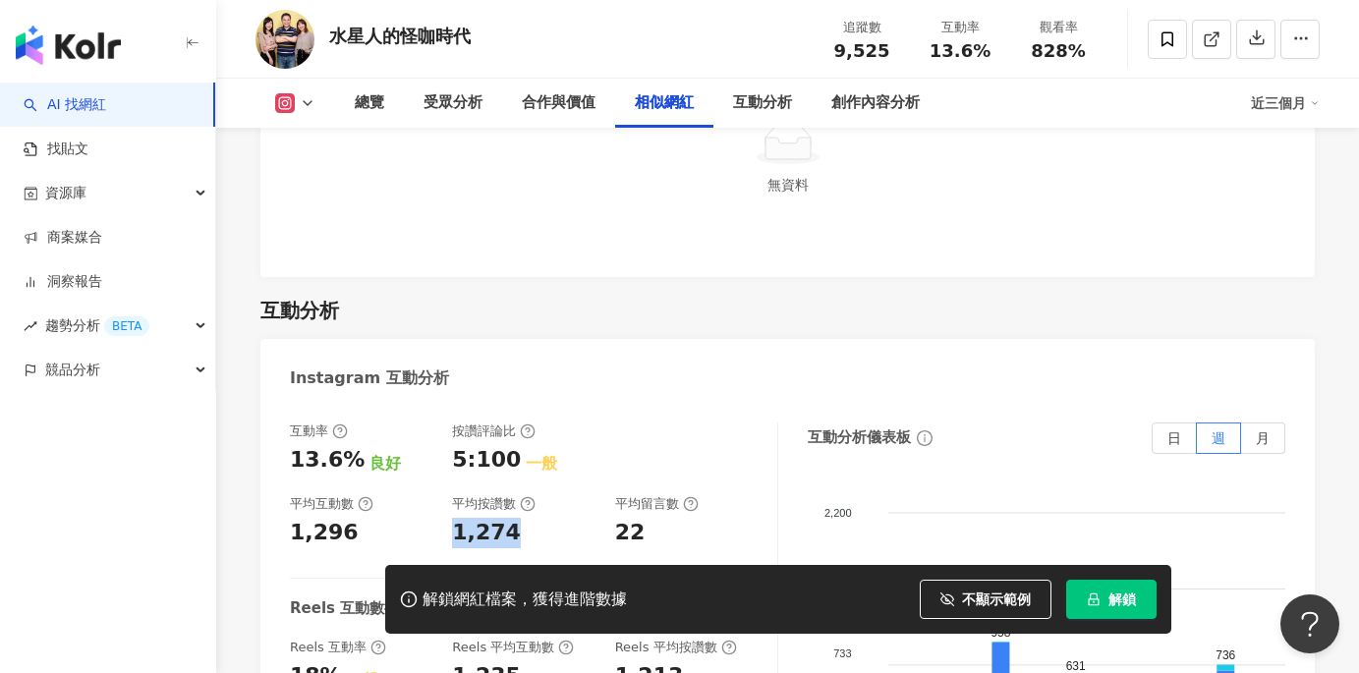
click at [523, 530] on div "互動率 13.6% 良好 按讚評論比 5:100 一般 平均互動數 1,296 平均按讚數 1,274 平均留言數 22" at bounding box center [524, 485] width 468 height 126
copy div "1,274"
drag, startPoint x: 617, startPoint y: 529, endPoint x: 660, endPoint y: 518, distance: 44.6
click at [652, 529] on div "22" at bounding box center [686, 533] width 142 height 30
copy div "22"
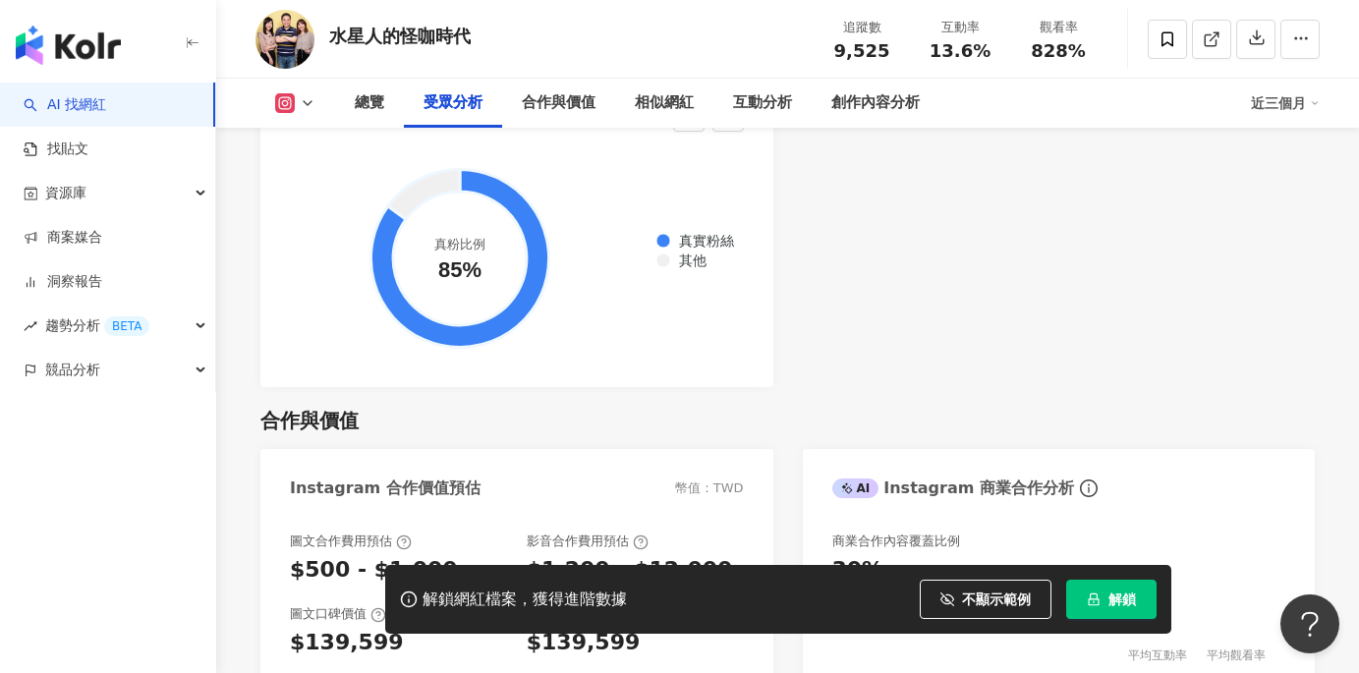
scroll to position [21, 0]
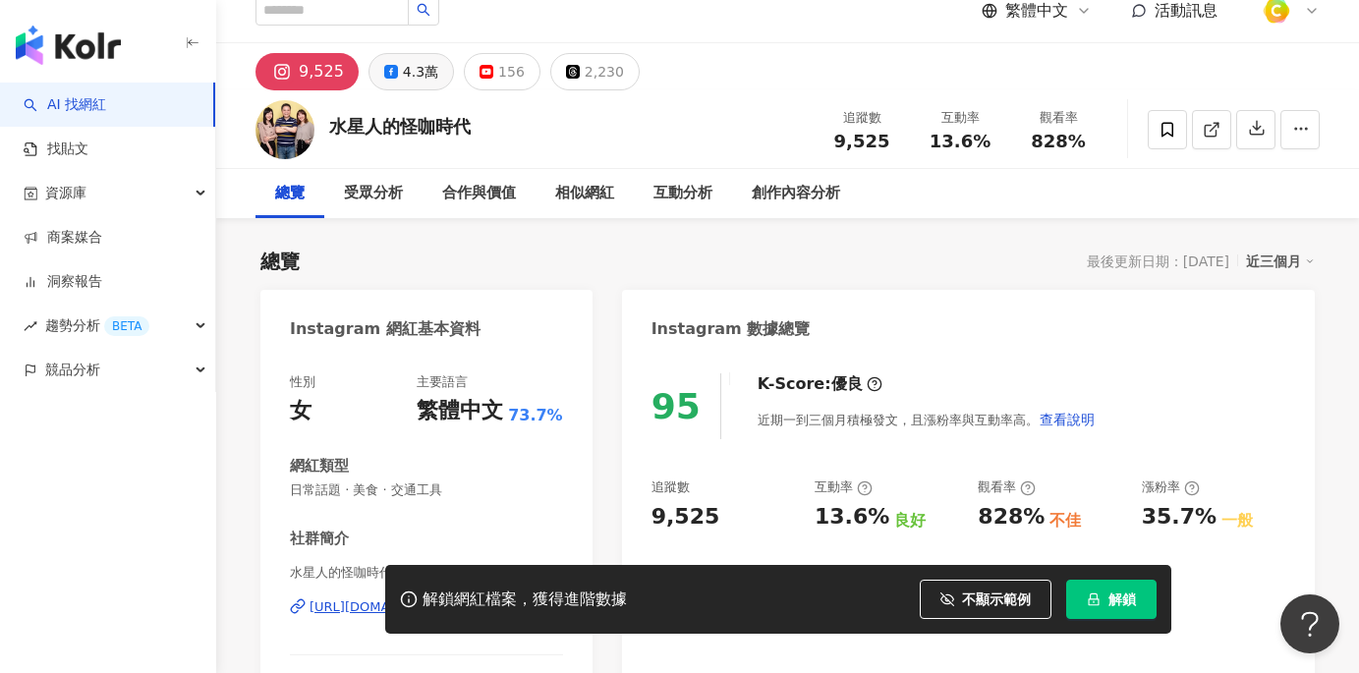
click at [412, 87] on button "4.3萬" at bounding box center [410, 71] width 85 height 37
click at [414, 67] on div "4.3萬" at bounding box center [420, 72] width 35 height 28
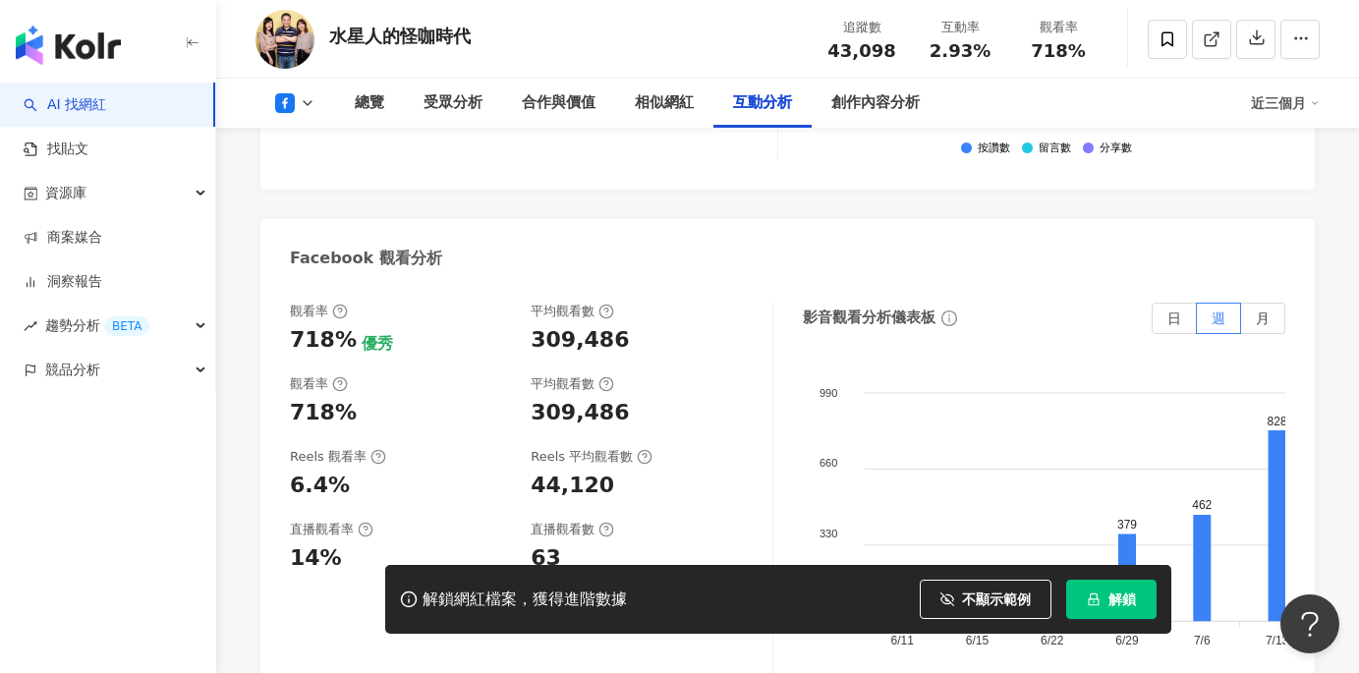
scroll to position [3594, 0]
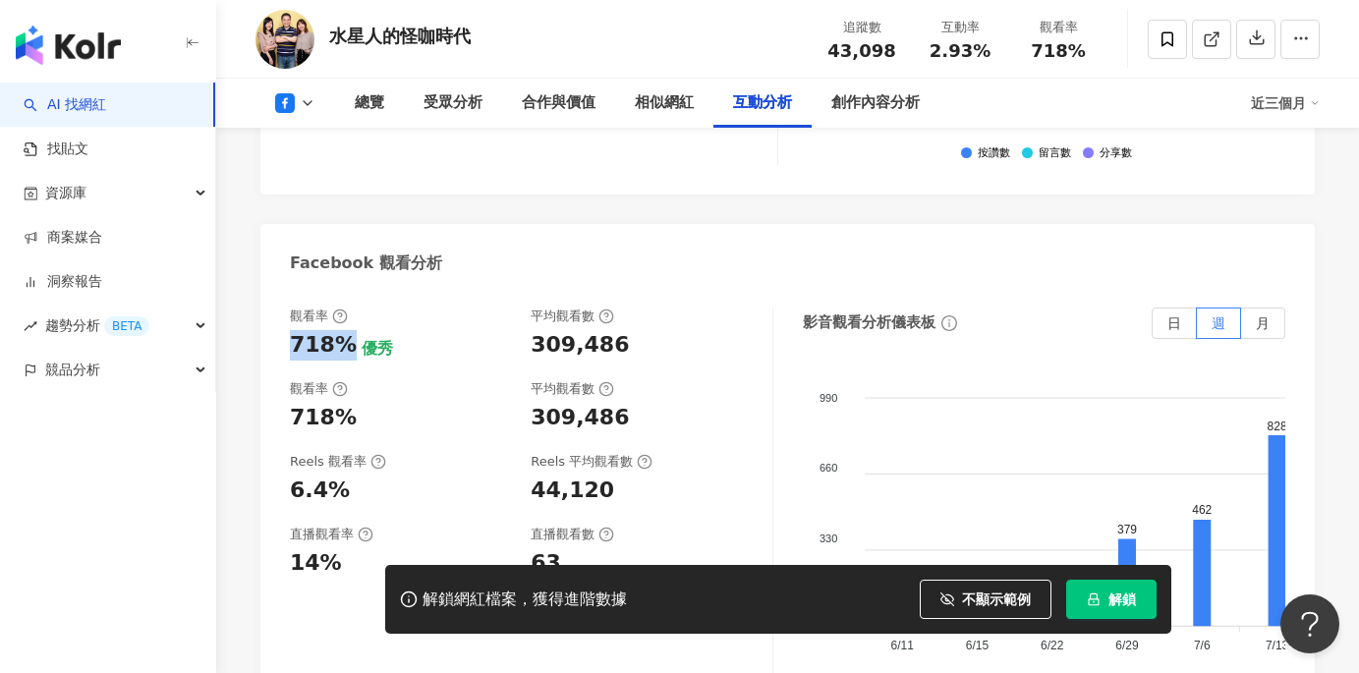
drag, startPoint x: 290, startPoint y: 319, endPoint x: 339, endPoint y: 322, distance: 49.2
click at [339, 330] on div "718%" at bounding box center [323, 345] width 67 height 30
click at [533, 330] on div "309,486" at bounding box center [579, 345] width 98 height 30
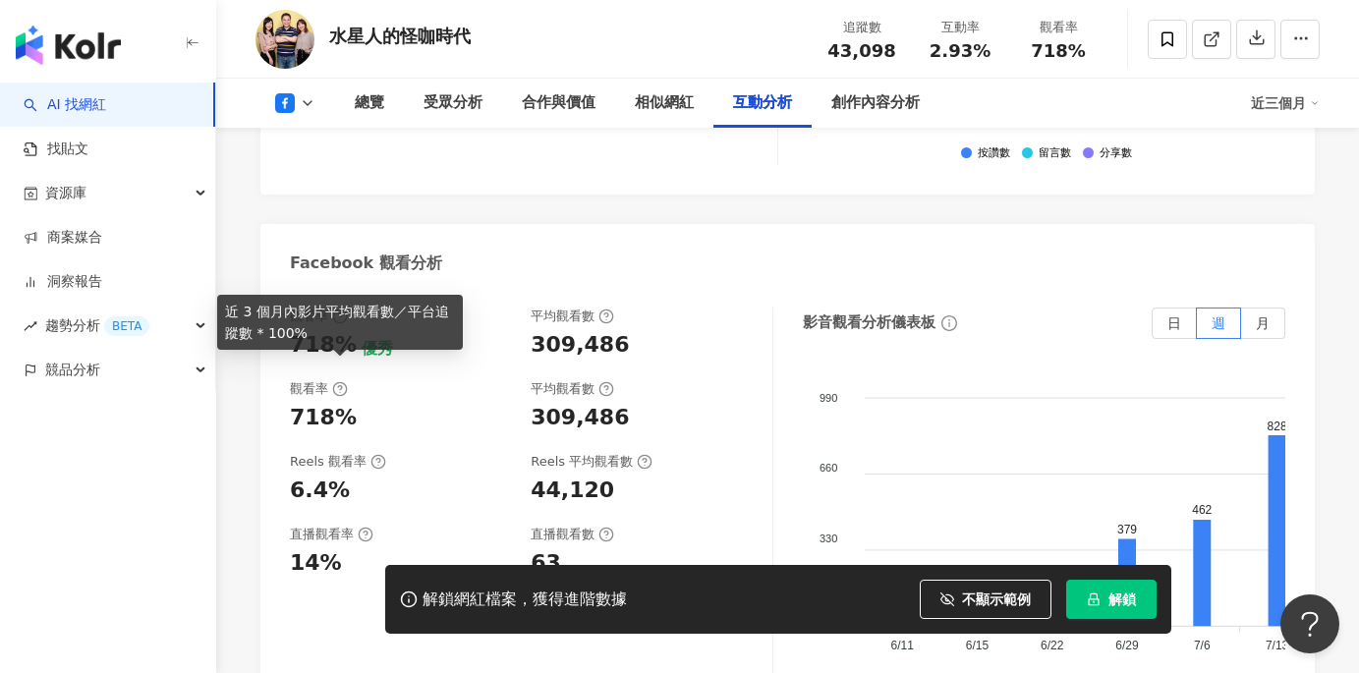
click at [340, 386] on icon at bounding box center [340, 389] width 4 height 7
click at [373, 403] on div "718%" at bounding box center [400, 418] width 221 height 30
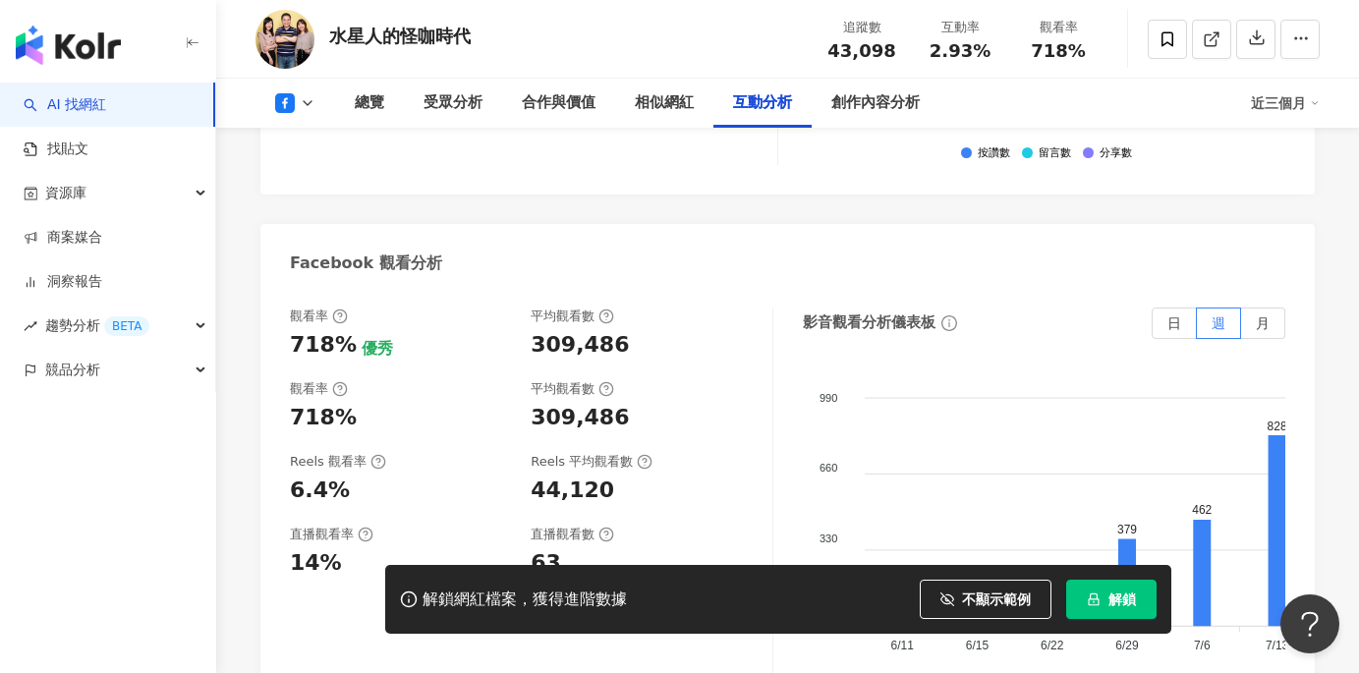
click at [364, 380] on div "觀看率" at bounding box center [400, 389] width 221 height 18
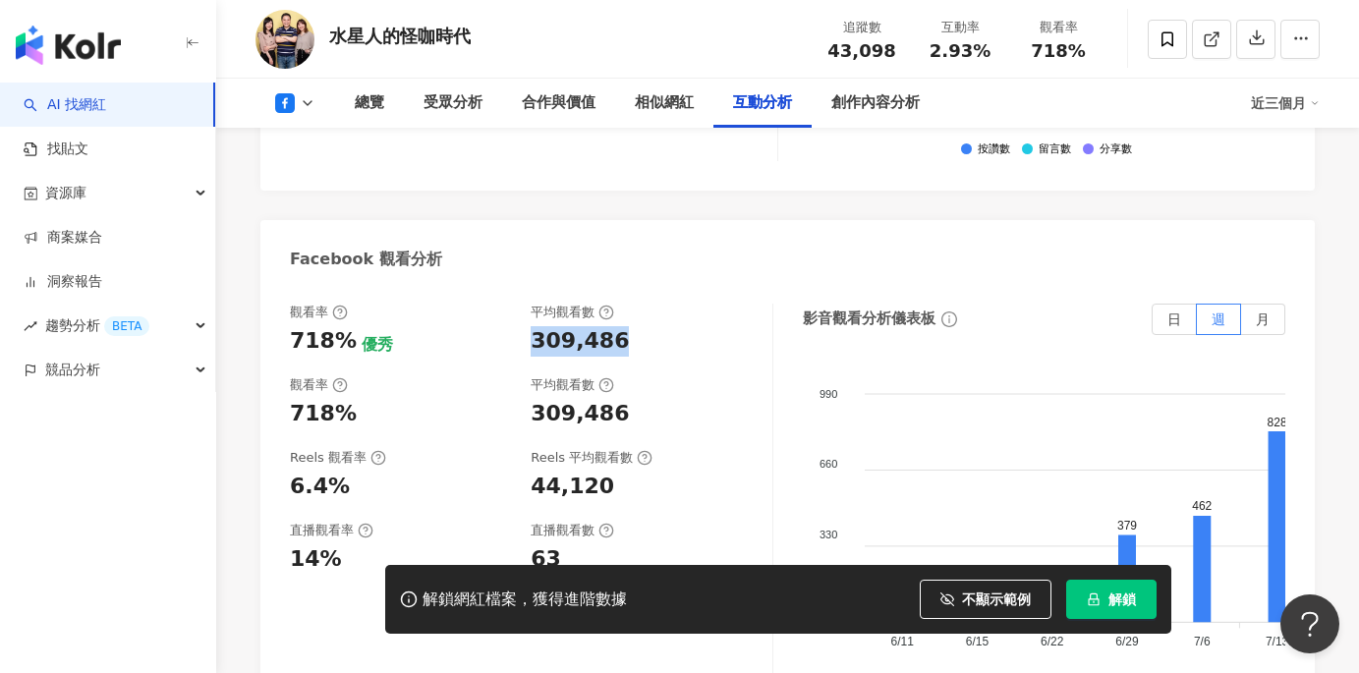
drag, startPoint x: 526, startPoint y: 318, endPoint x: 639, endPoint y: 321, distance: 113.0
click at [639, 321] on div "觀看率 718% 優秀 平均觀看數 309,486" at bounding box center [521, 330] width 463 height 53
click at [550, 399] on div "309,486" at bounding box center [579, 414] width 98 height 30
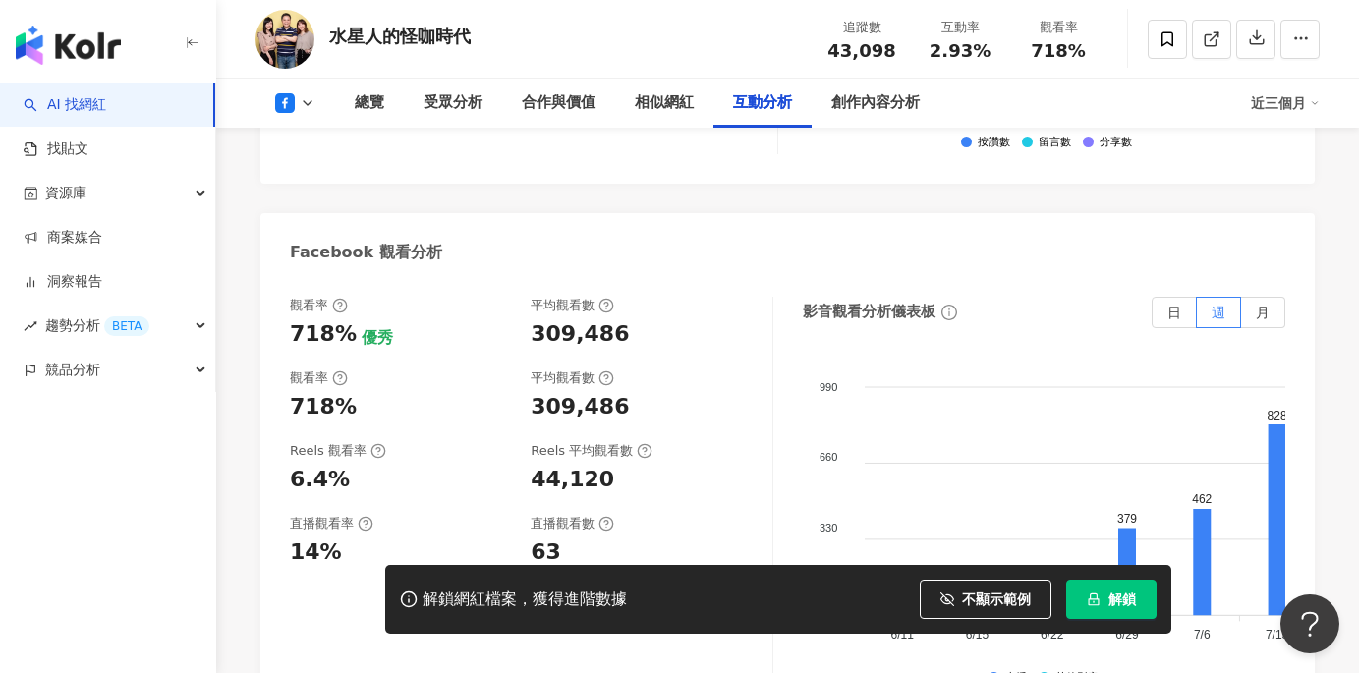
scroll to position [3648, 0]
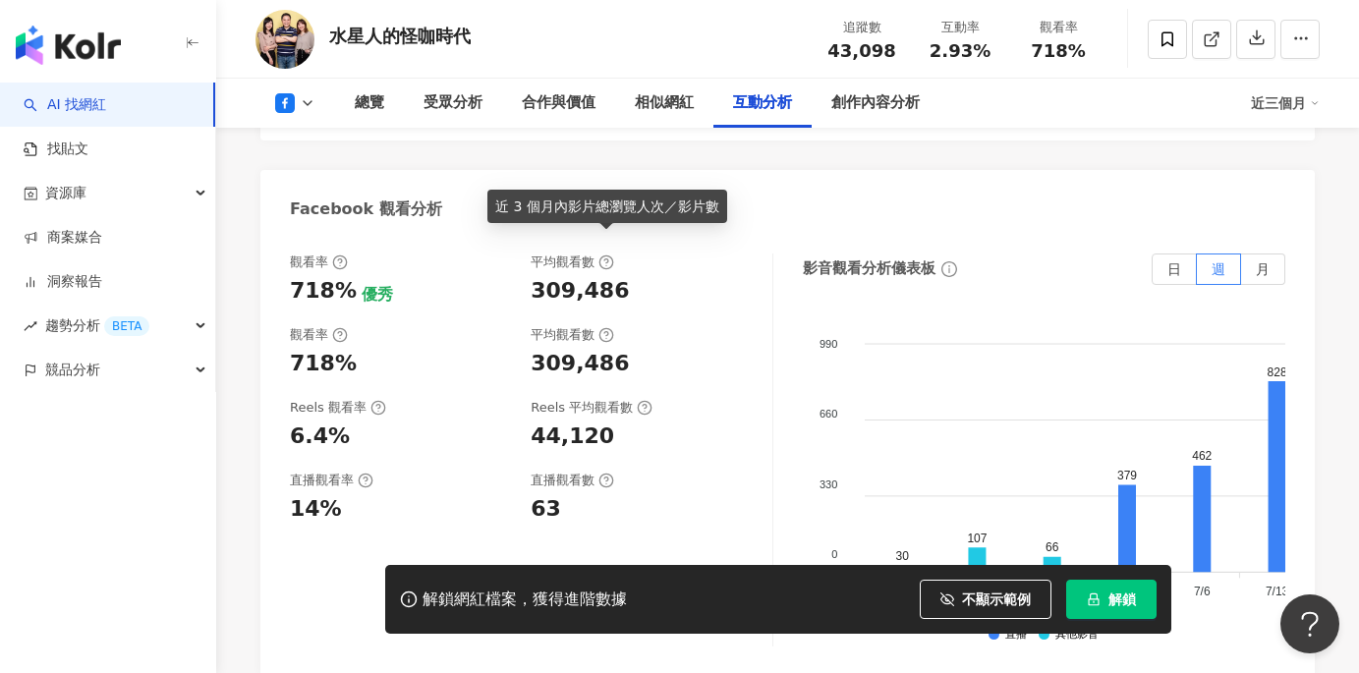
click at [608, 254] on icon at bounding box center [606, 262] width 16 height 16
click at [533, 276] on div "309,486" at bounding box center [579, 291] width 98 height 30
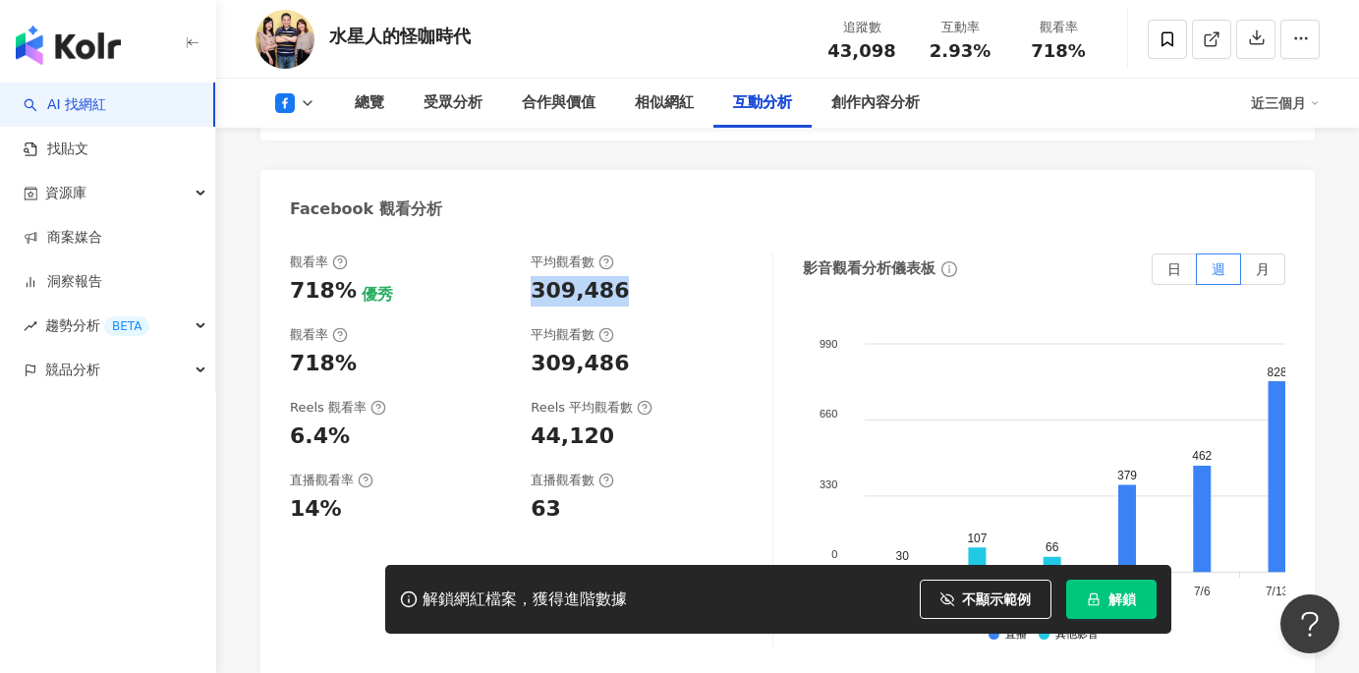
drag, startPoint x: 555, startPoint y: 268, endPoint x: 665, endPoint y: 273, distance: 110.1
click at [665, 273] on div "觀看率 718% 優秀 平均觀看數 309,486" at bounding box center [521, 279] width 463 height 53
copy div "309,486"
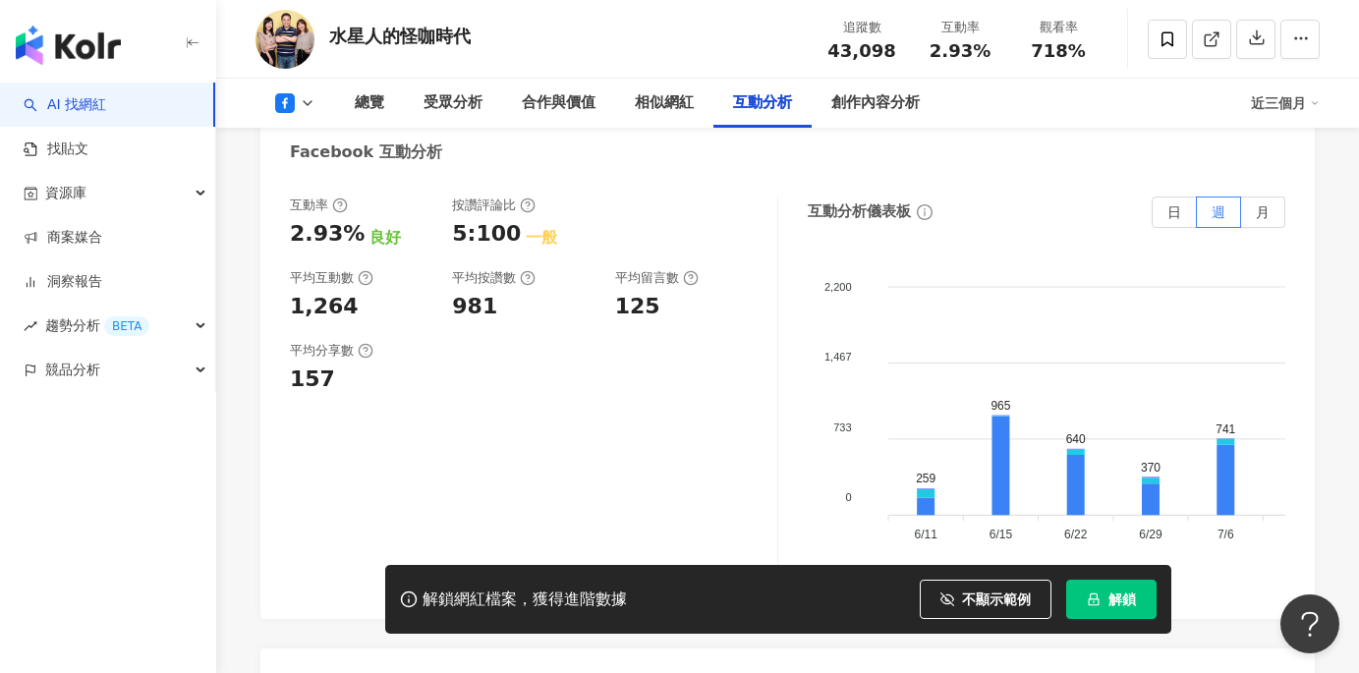
scroll to position [3131, 0]
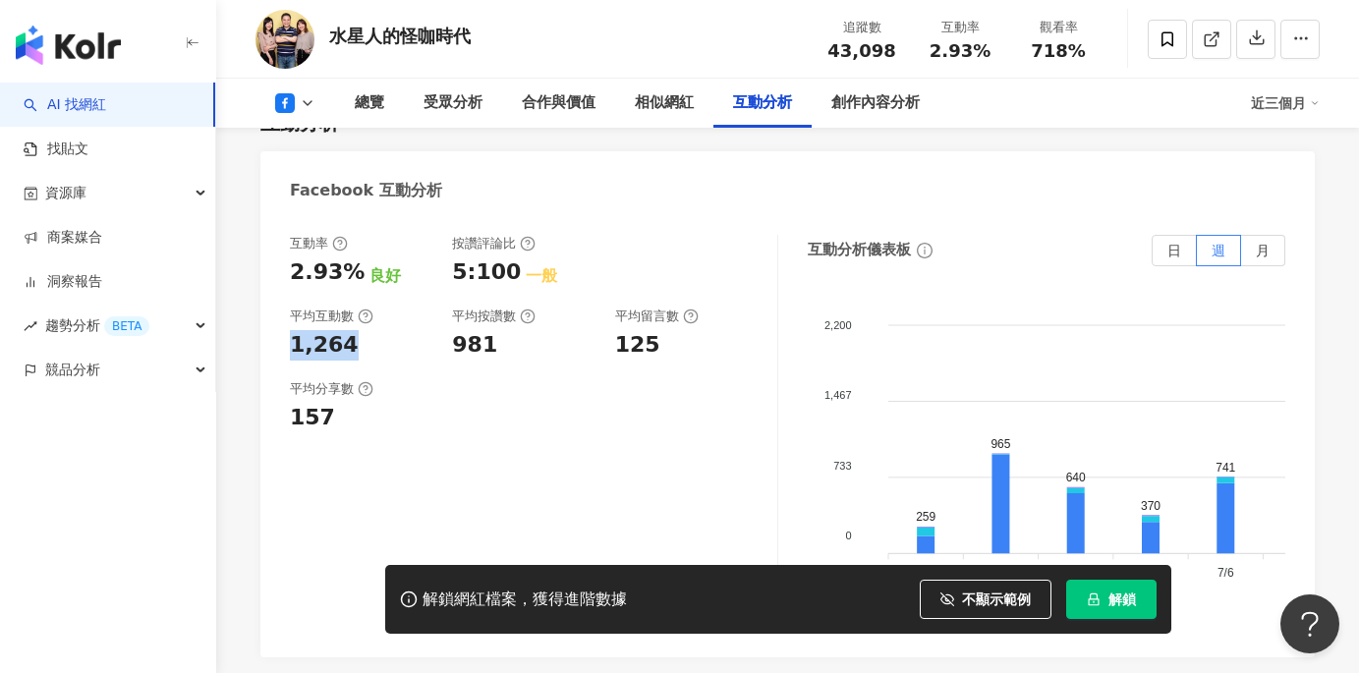
drag, startPoint x: 292, startPoint y: 322, endPoint x: 357, endPoint y: 322, distance: 64.8
click at [357, 330] on div "1,264" at bounding box center [361, 345] width 142 height 30
copy div "1,264"
drag, startPoint x: 452, startPoint y: 313, endPoint x: 489, endPoint y: 319, distance: 37.8
click at [489, 330] on div "981" at bounding box center [523, 345] width 142 height 30
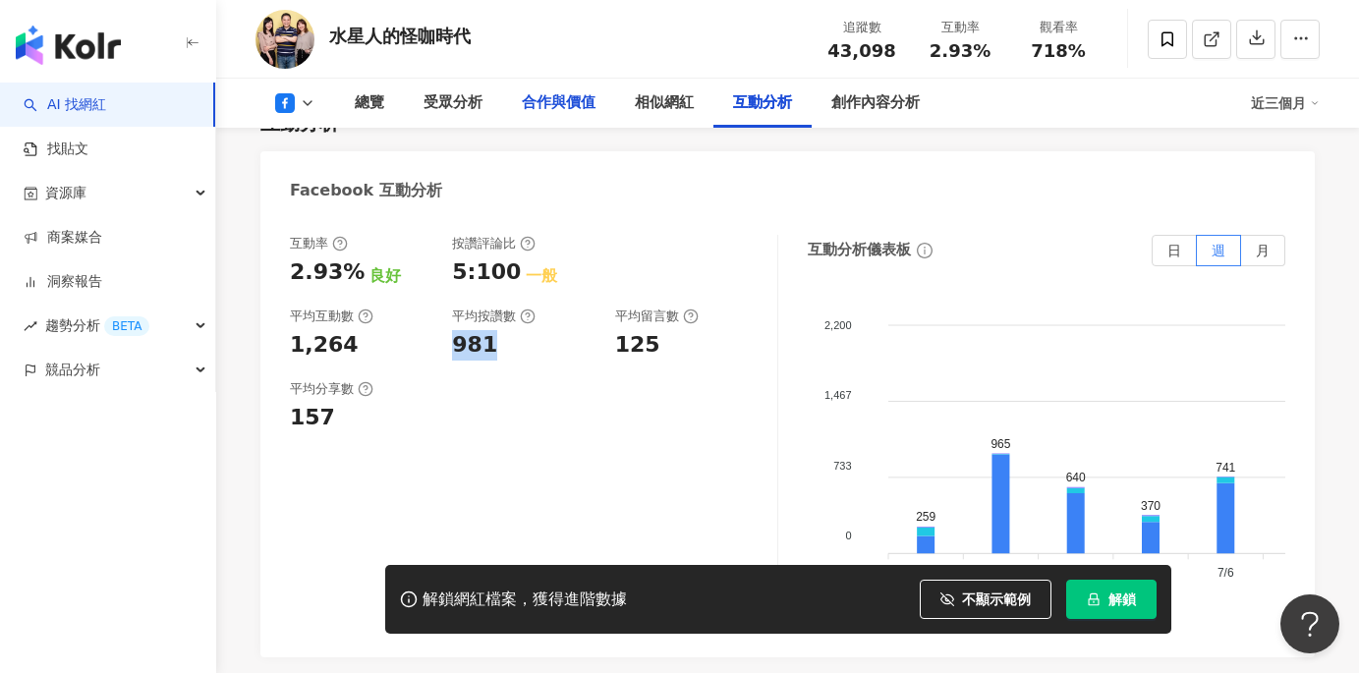
copy div "981"
drag, startPoint x: 609, startPoint y: 328, endPoint x: 654, endPoint y: 325, distance: 45.3
click at [654, 325] on div "互動率 2.93% 良好 按讚評論比 5:100 一般 平均互動數 1,264 平均按讚數 981 平均留言數 125" at bounding box center [524, 298] width 468 height 126
copy div "125"
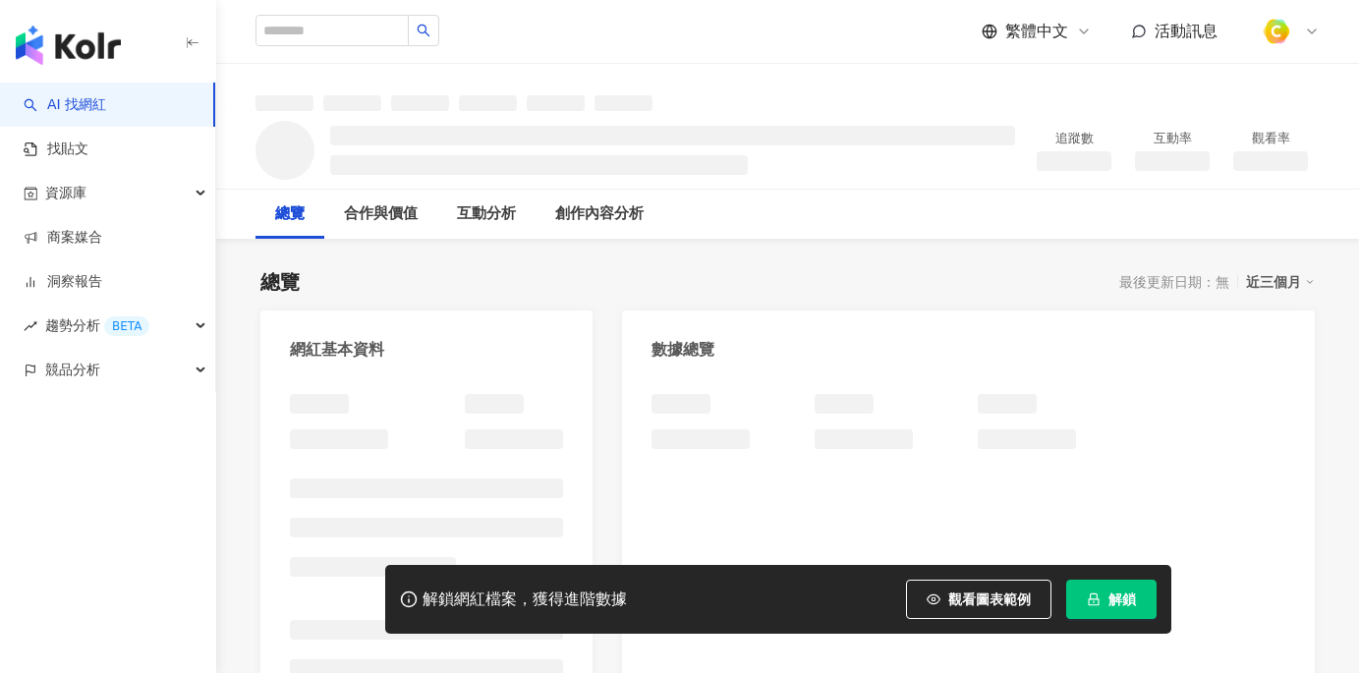
click at [956, 594] on span "觀看圖表範例" at bounding box center [989, 599] width 83 height 16
click at [962, 600] on span "觀看圖表範例" at bounding box center [989, 599] width 83 height 16
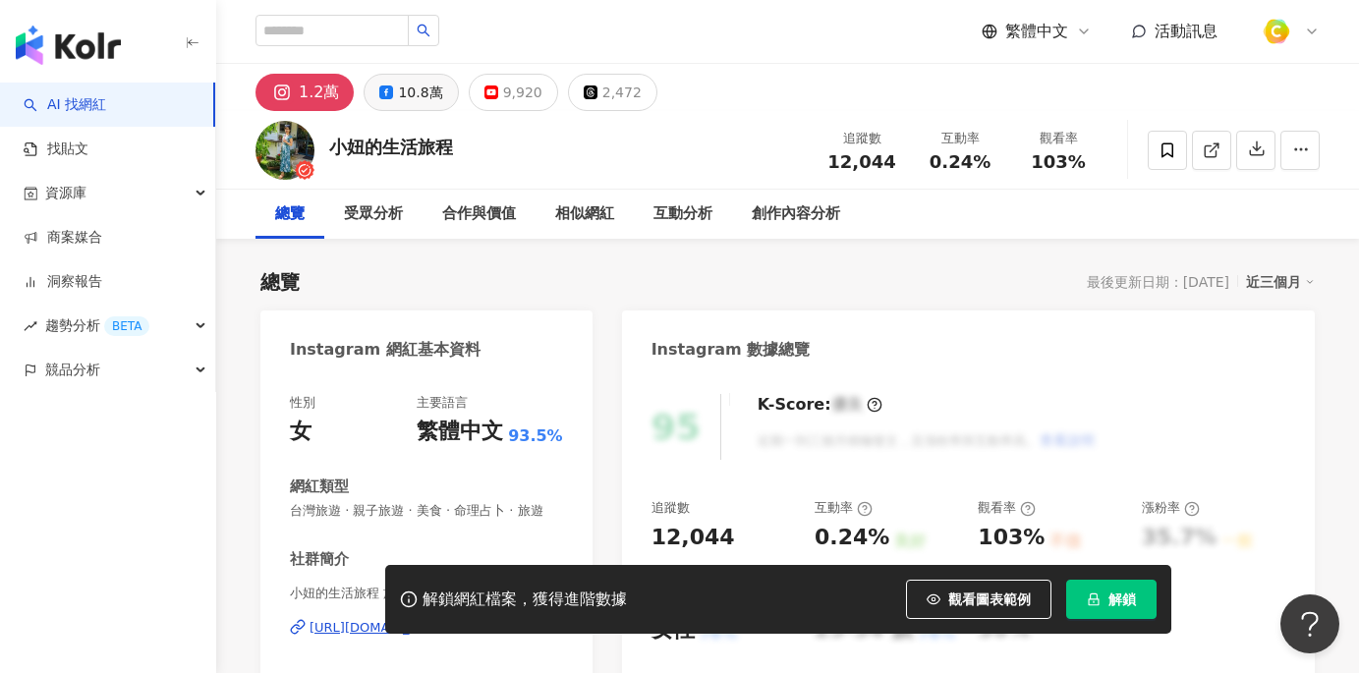
click at [399, 93] on div "10.8萬" at bounding box center [420, 93] width 44 height 28
click at [433, 91] on div "10.8萬" at bounding box center [420, 93] width 44 height 28
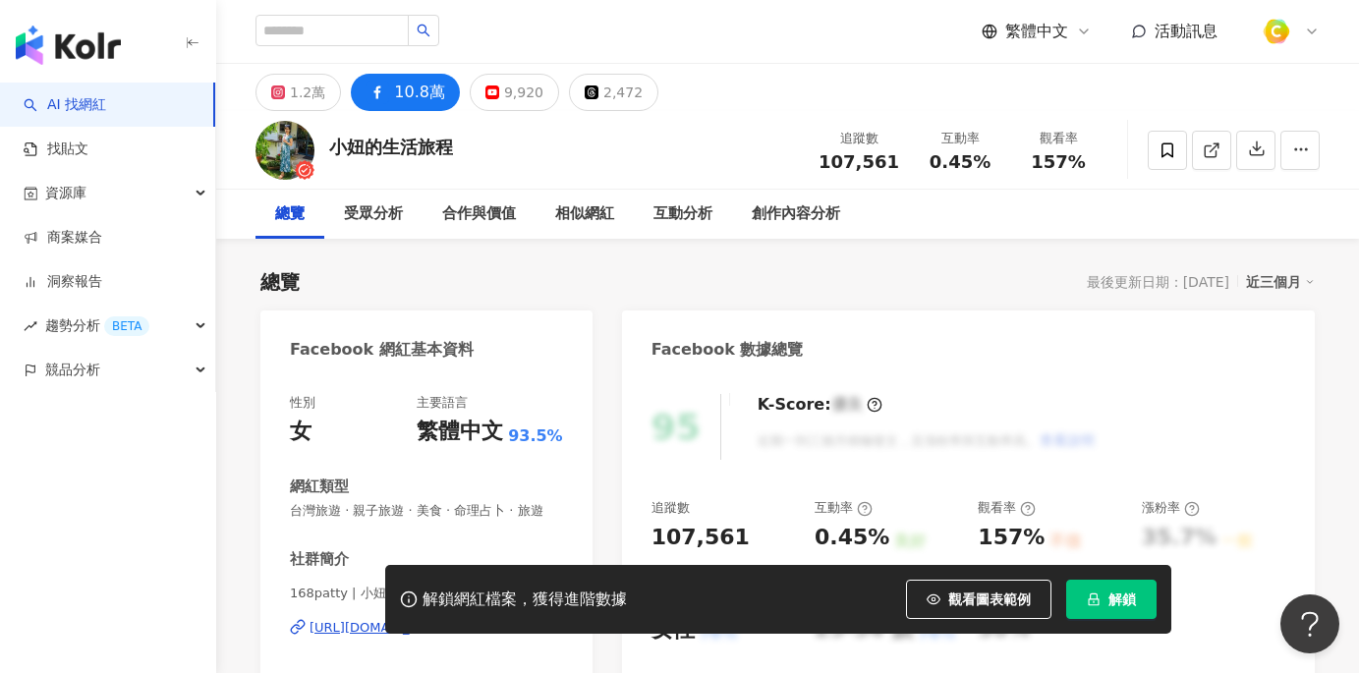
drag, startPoint x: 822, startPoint y: 159, endPoint x: 903, endPoint y: 157, distance: 80.6
click at [903, 157] on div "追蹤數 107,561" at bounding box center [859, 150] width 104 height 42
copy span "107,561"
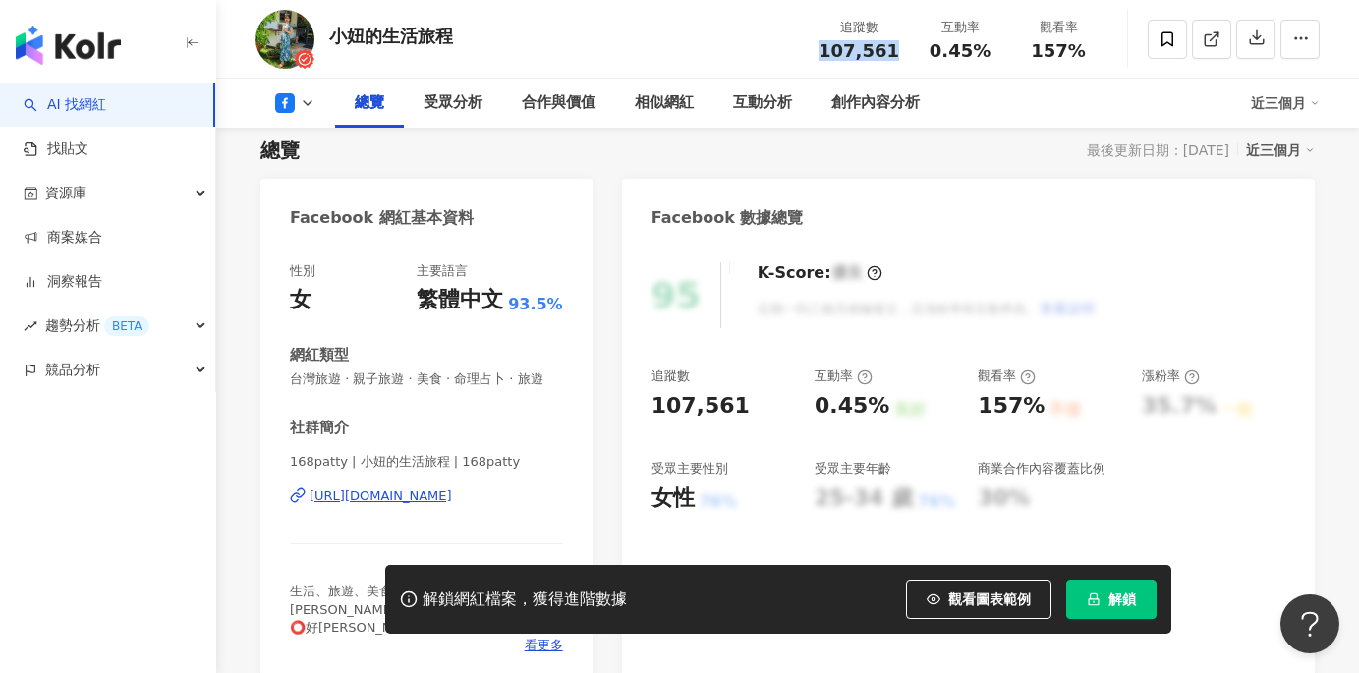
scroll to position [239, 0]
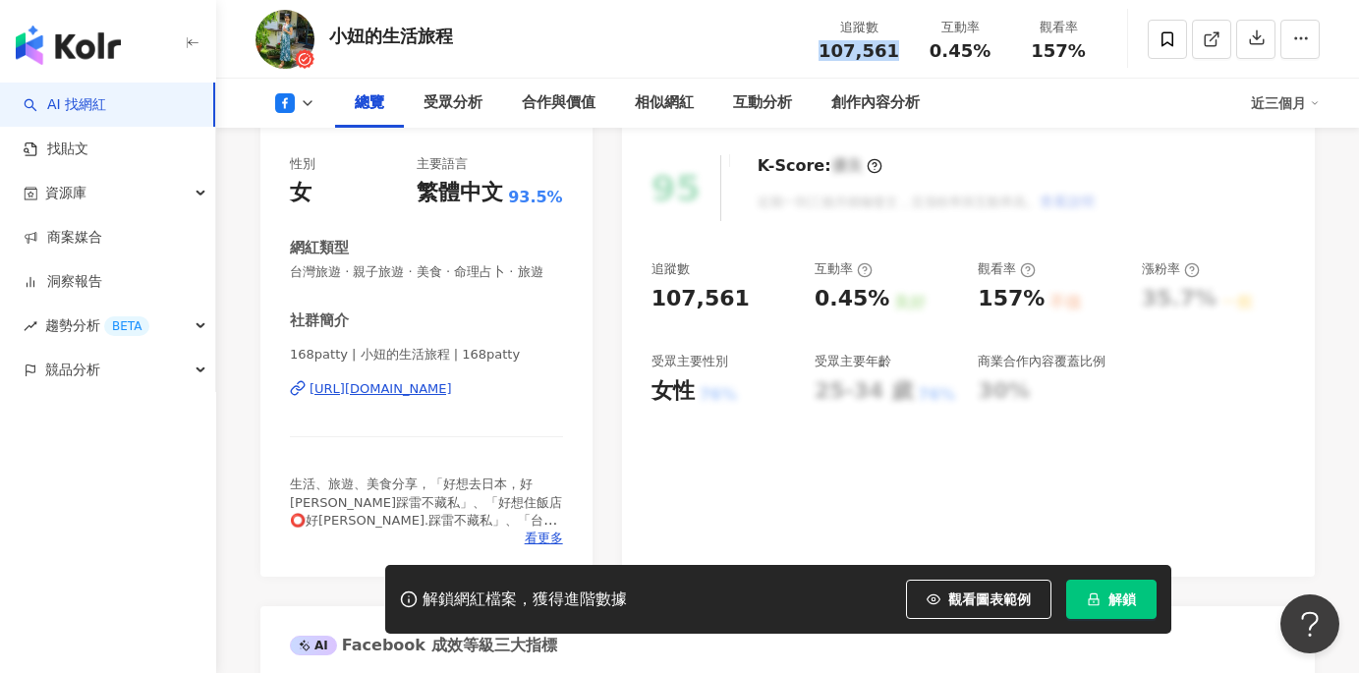
click at [452, 390] on div "https://www.facebook.com/1596426363925356" at bounding box center [380, 389] width 142 height 18
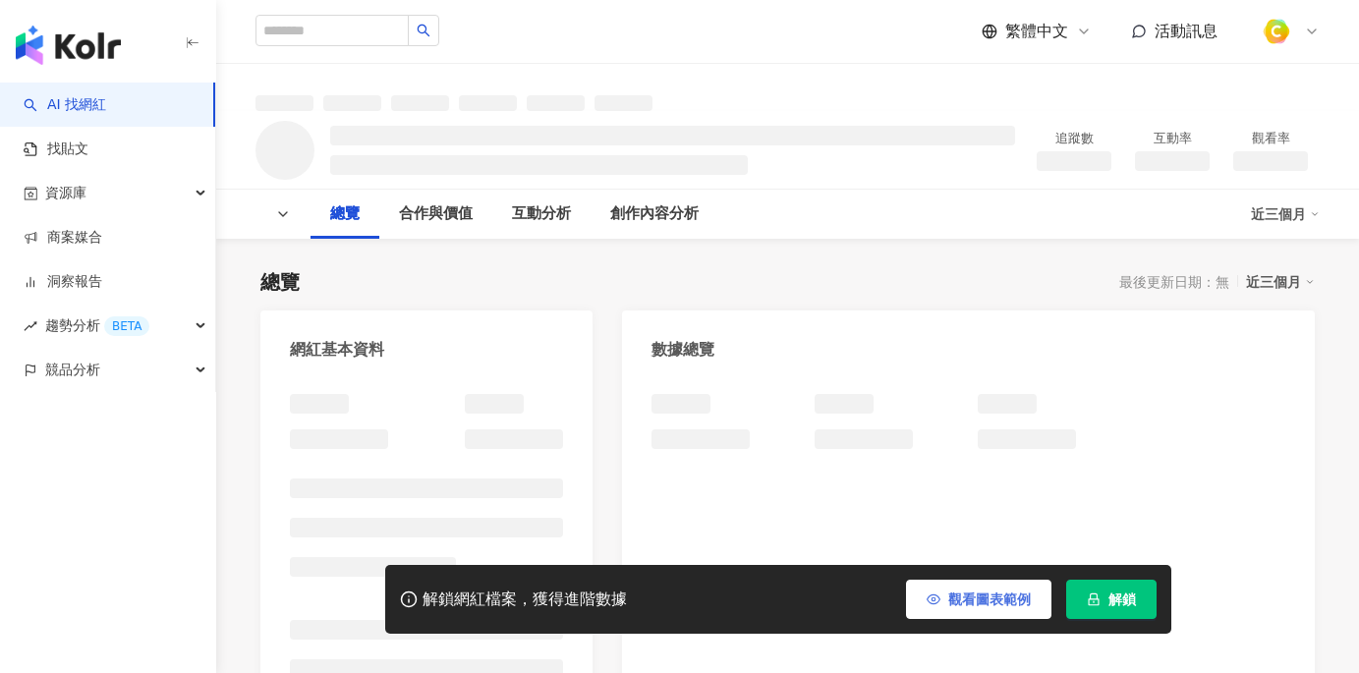
click at [958, 598] on span "觀看圖表範例" at bounding box center [989, 599] width 83 height 16
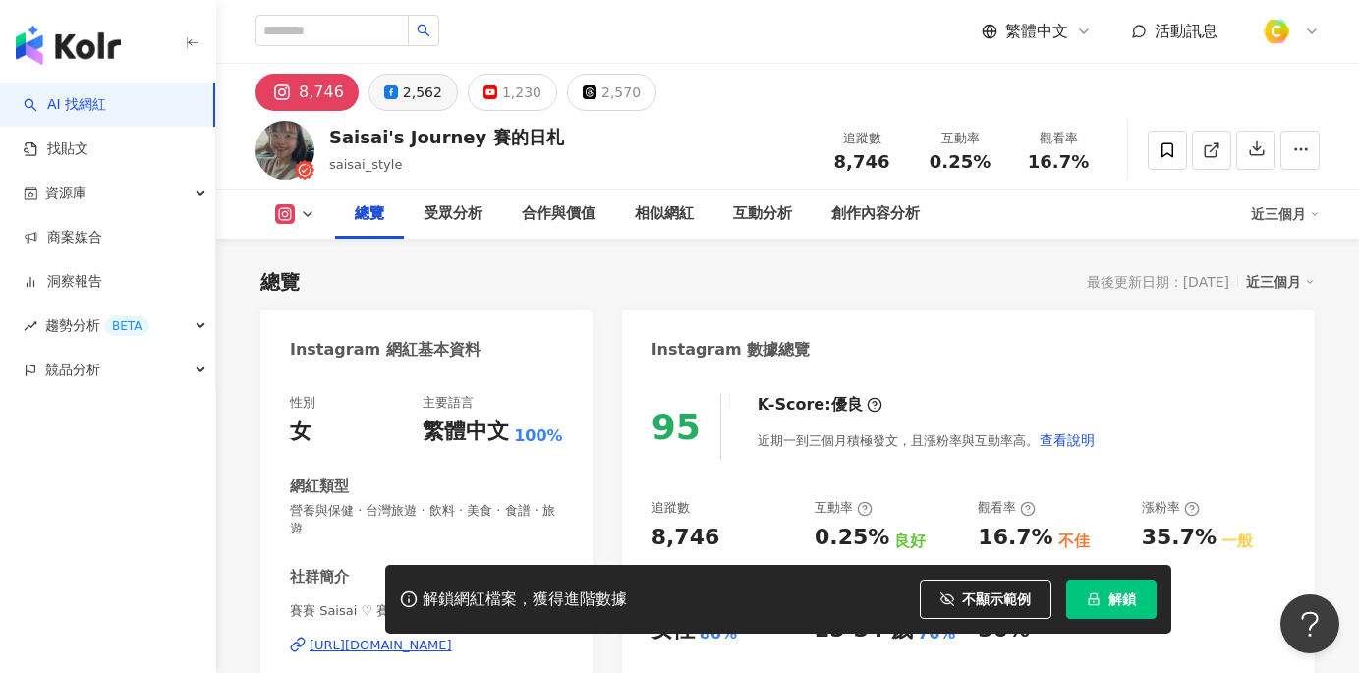
click at [405, 91] on div "2,562" at bounding box center [422, 93] width 39 height 28
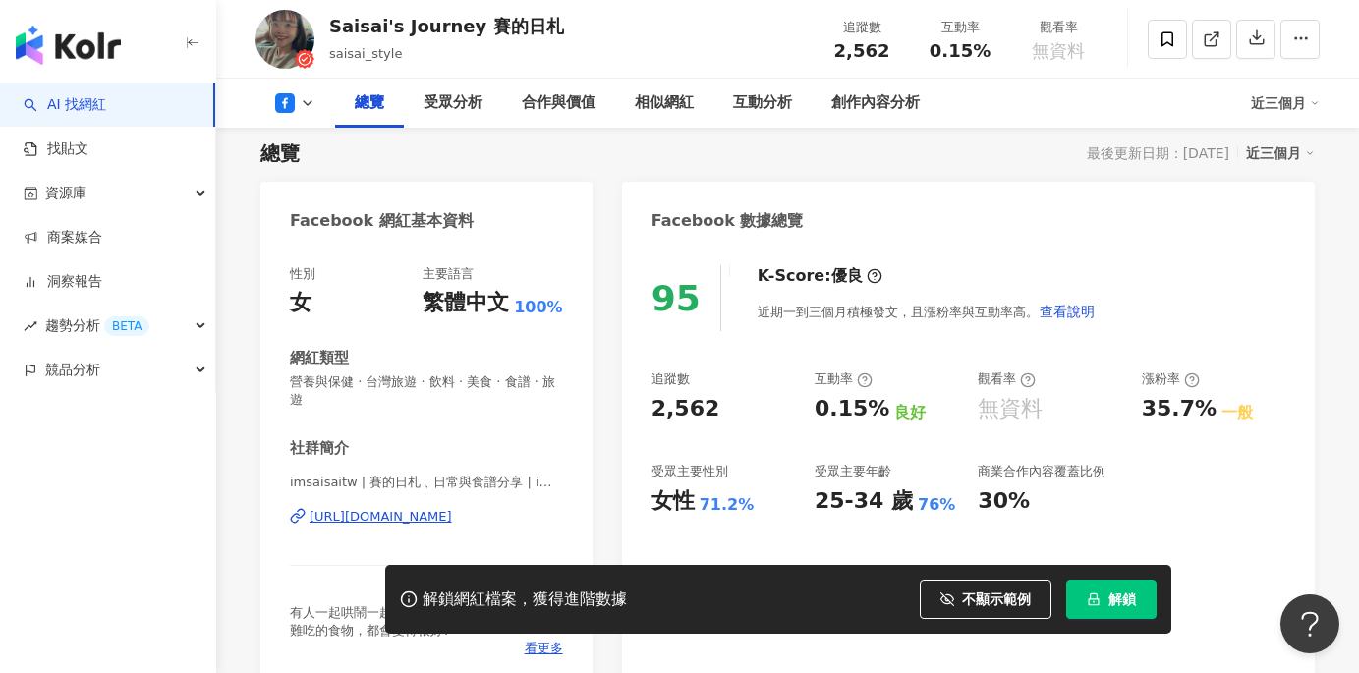
scroll to position [145, 0]
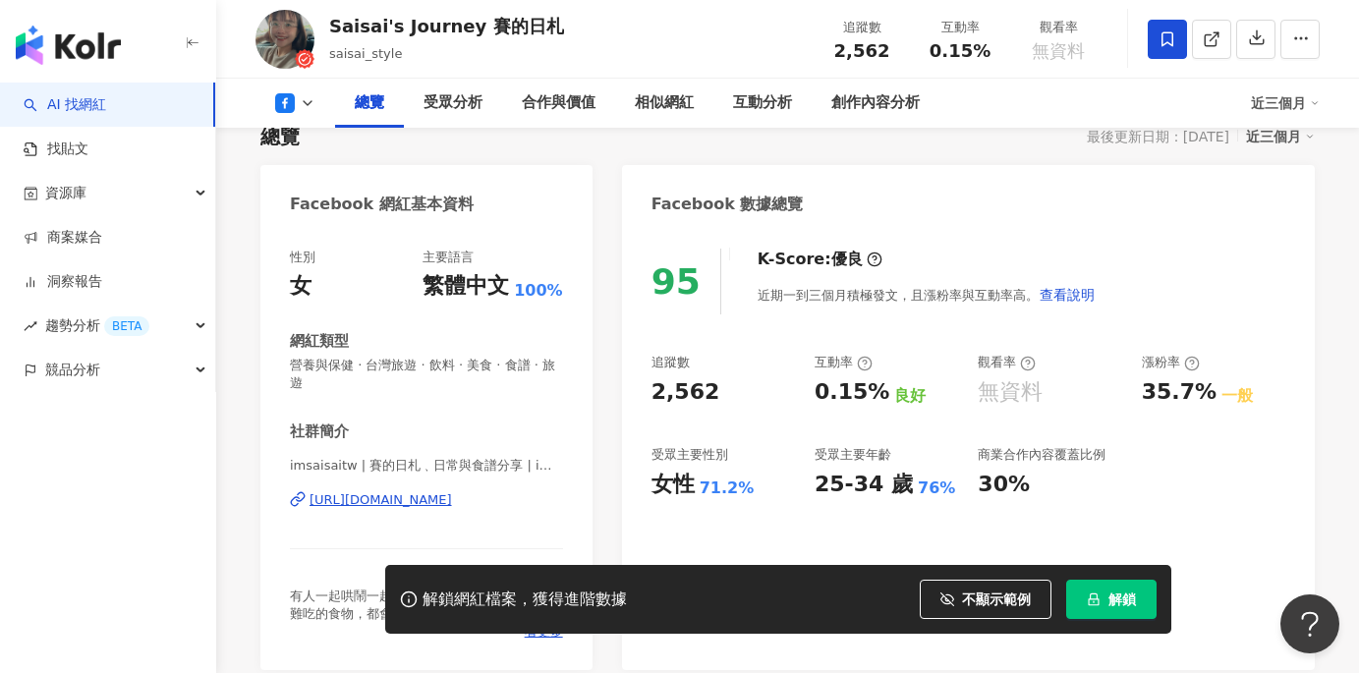
drag, startPoint x: 673, startPoint y: 383, endPoint x: 1151, endPoint y: 51, distance: 582.4
click at [649, 382] on div "95 K-Score : 優良 近期一到三個月積極發文，且漲粉率與互動率高。 查看說明 追蹤數 2,562 互動率 0.15% 良好 觀看率 無資料 漲粉率 …" at bounding box center [968, 449] width 693 height 441
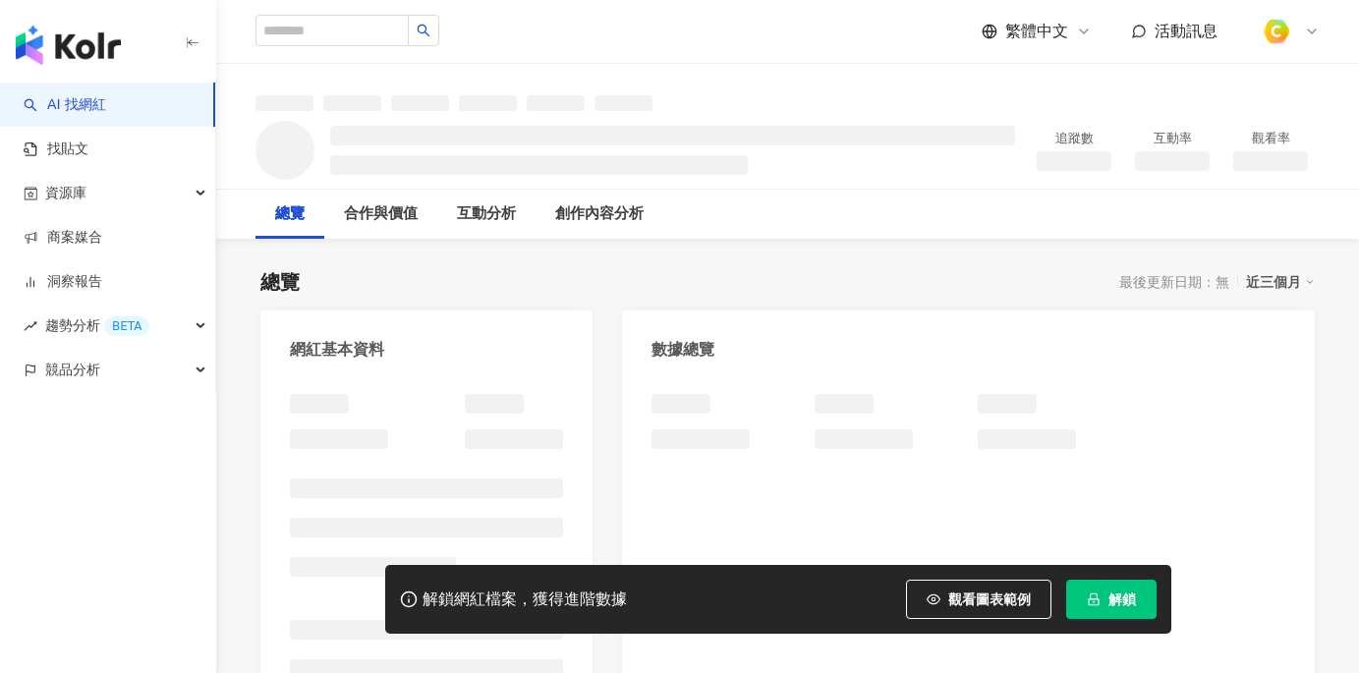
click at [952, 591] on span "觀看圖表範例" at bounding box center [989, 599] width 83 height 16
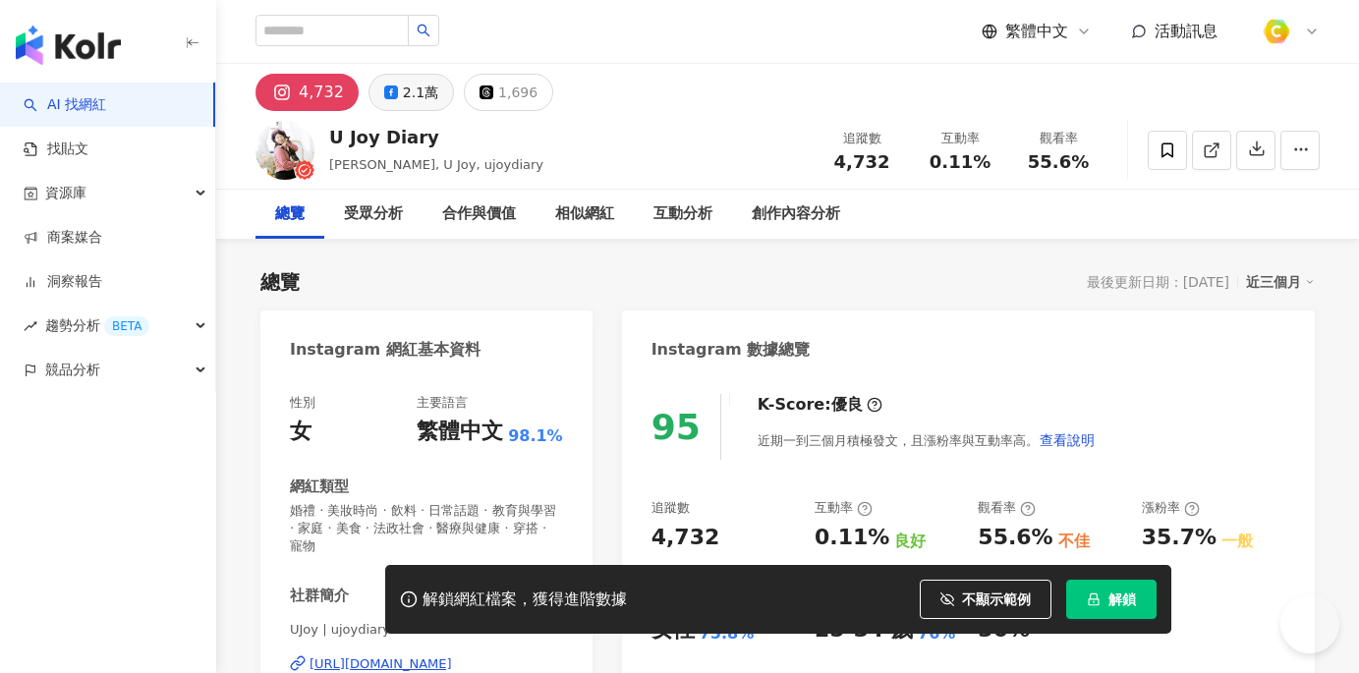
click at [424, 94] on div "2.1萬" at bounding box center [420, 93] width 35 height 28
click at [419, 92] on div "2.1萬" at bounding box center [420, 93] width 35 height 28
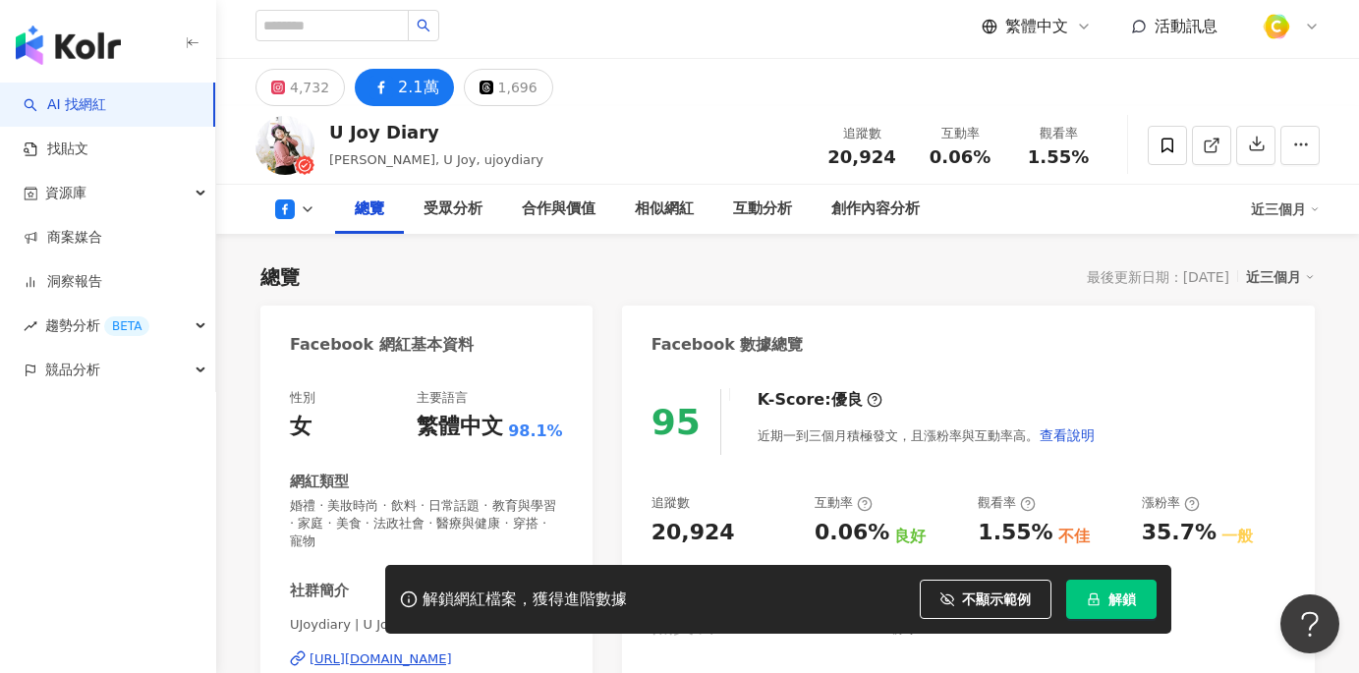
scroll to position [241, 0]
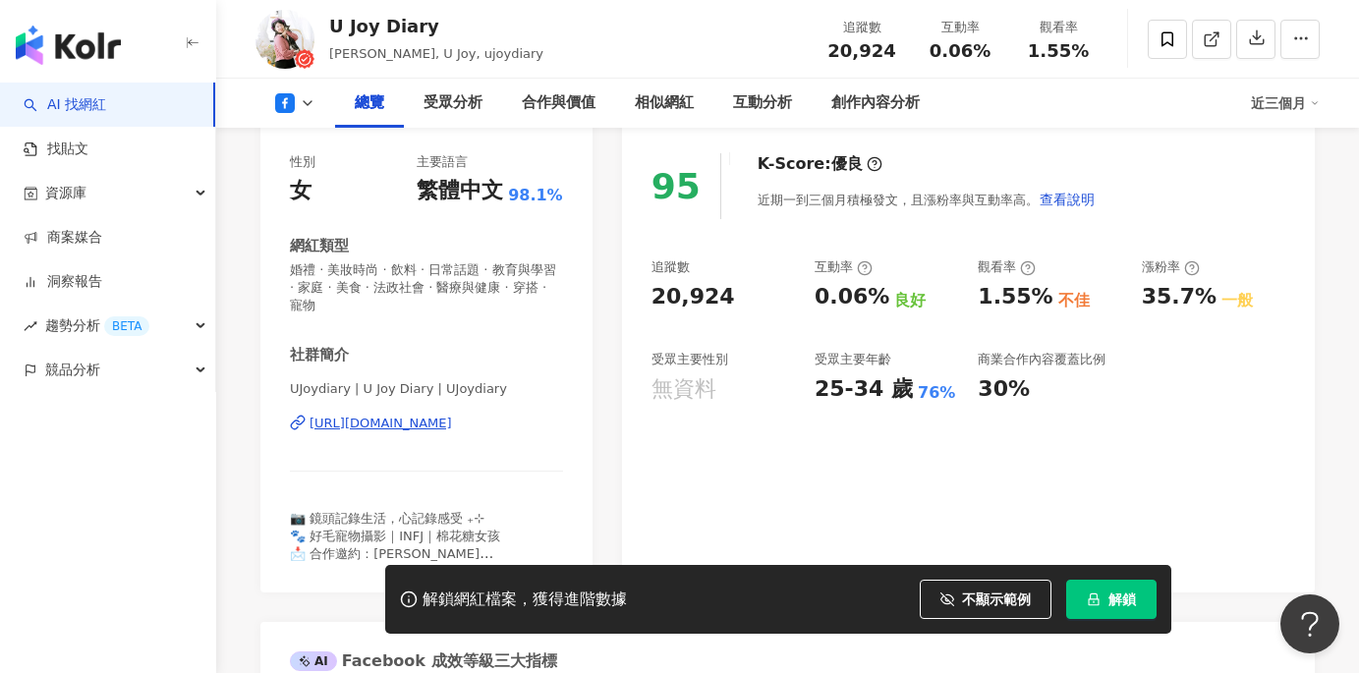
click at [452, 415] on div "https://www.facebook.com/1191252084347335" at bounding box center [380, 424] width 142 height 18
drag, startPoint x: 831, startPoint y: 47, endPoint x: 893, endPoint y: 48, distance: 61.9
click at [893, 48] on div "20,924" at bounding box center [861, 51] width 75 height 20
copy span "20,924"
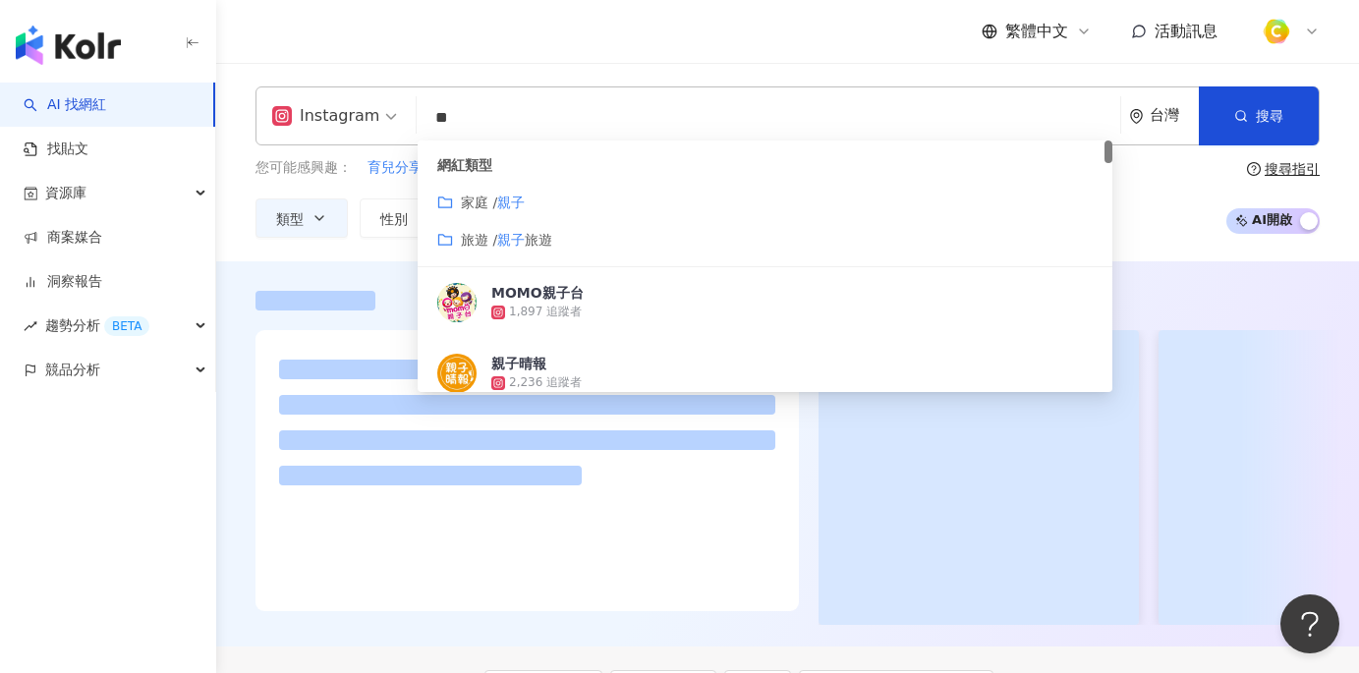
drag, startPoint x: 518, startPoint y: 113, endPoint x: 413, endPoint y: 107, distance: 105.3
click at [413, 107] on div "Instagram ** 台灣 搜尋 customizedTag 網紅類型 家庭 / 親子 旅遊 / 親子 旅遊 MOMO親子台 1,897 追蹤者 親子晴報…" at bounding box center [787, 115] width 1064 height 59
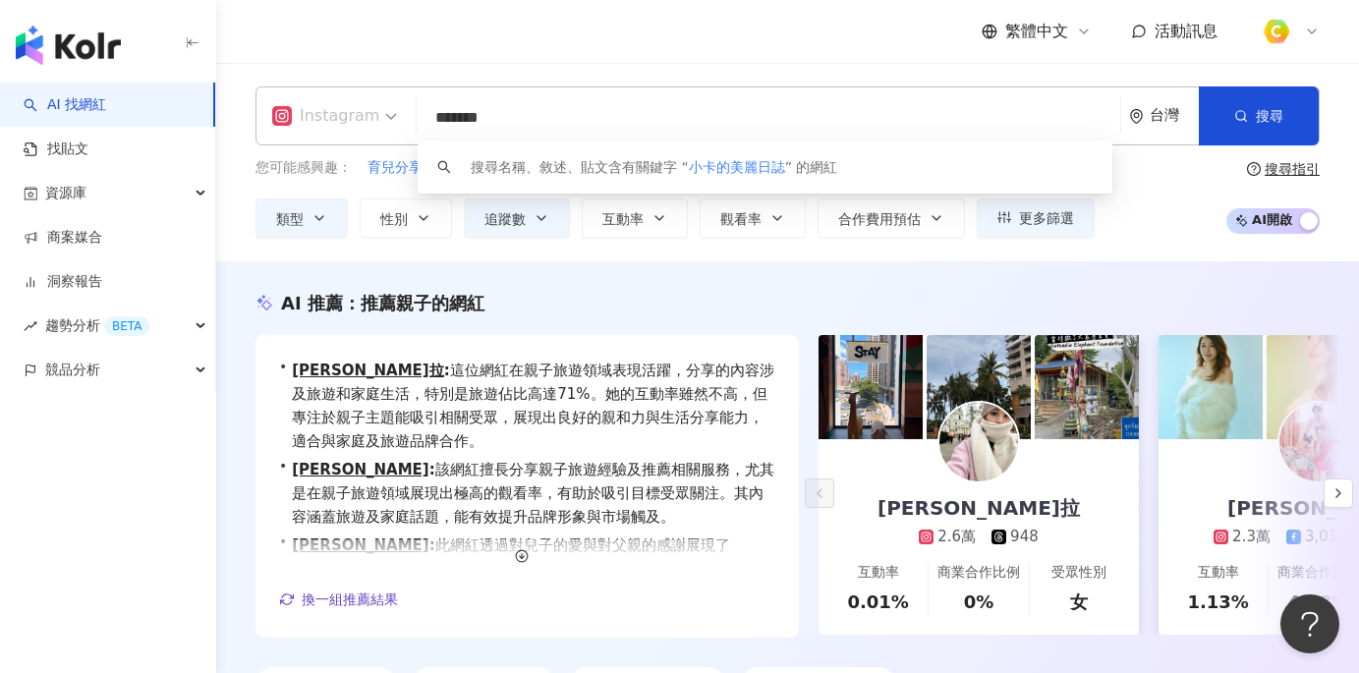
click at [392, 117] on div "Instagram" at bounding box center [334, 115] width 146 height 57
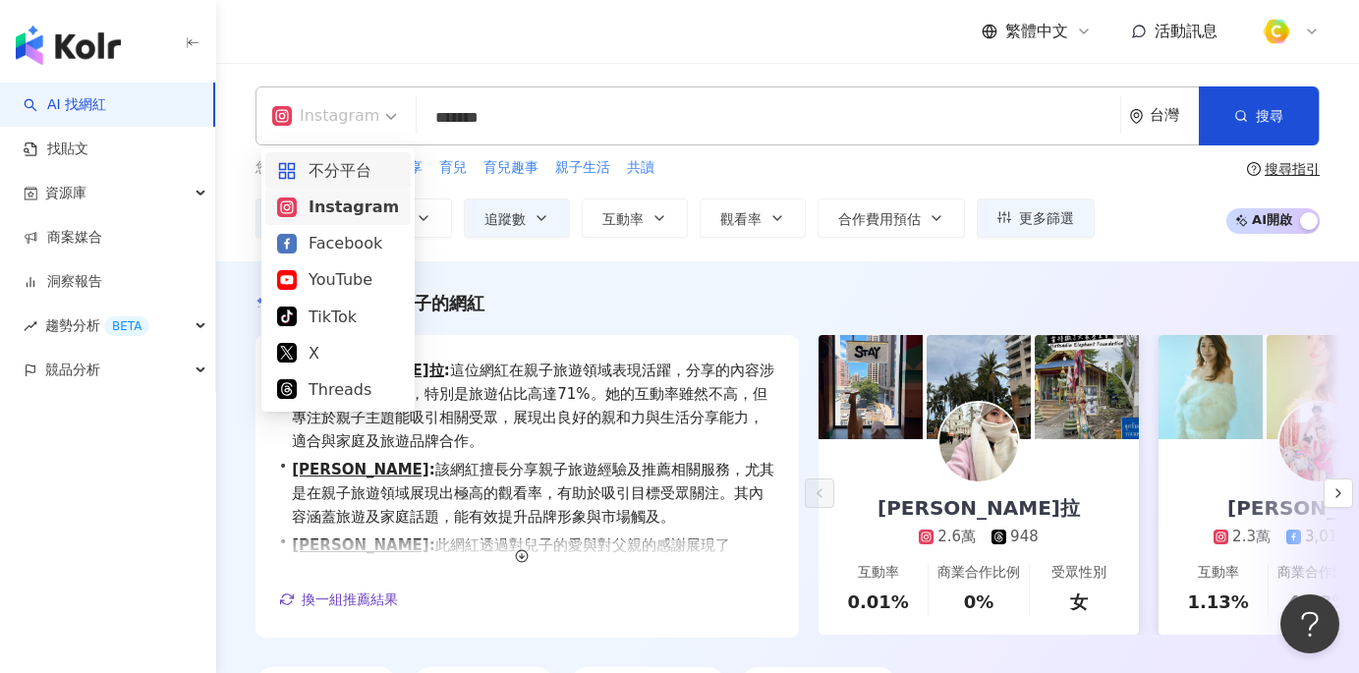
click at [366, 174] on div "不分平台" at bounding box center [338, 170] width 122 height 25
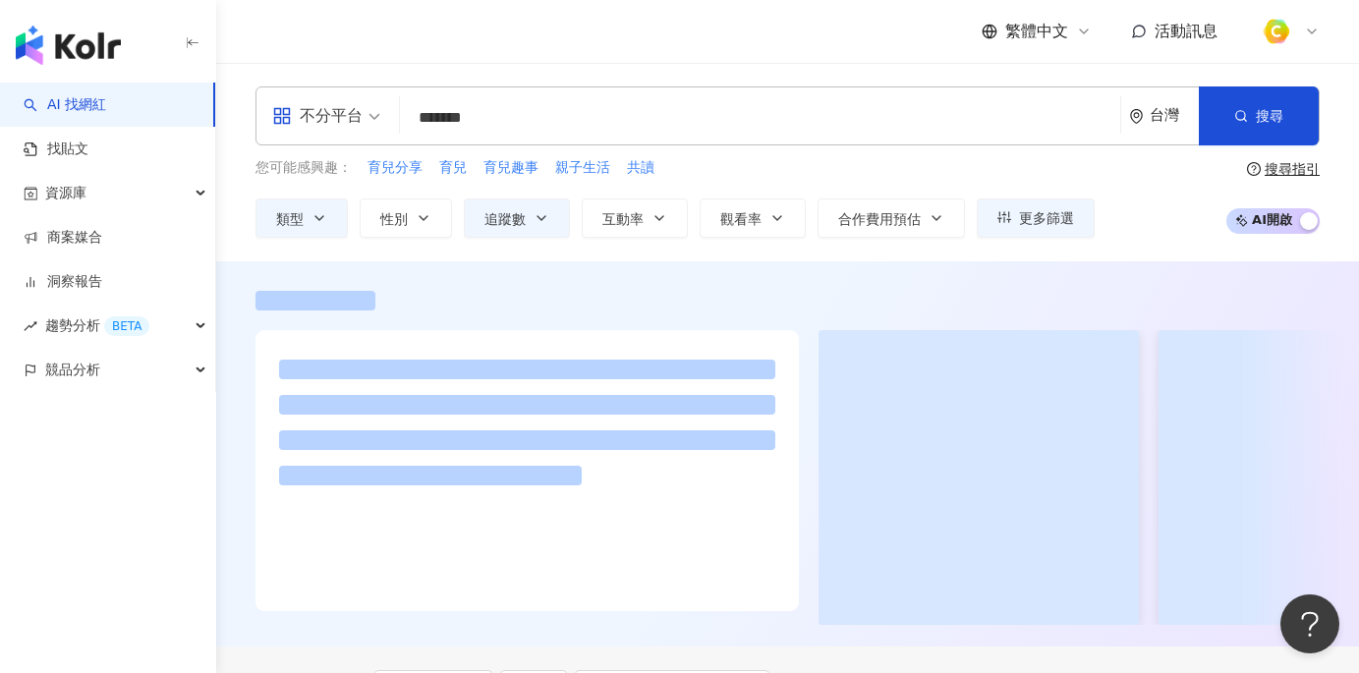
click at [593, 112] on input "*******" at bounding box center [760, 117] width 704 height 37
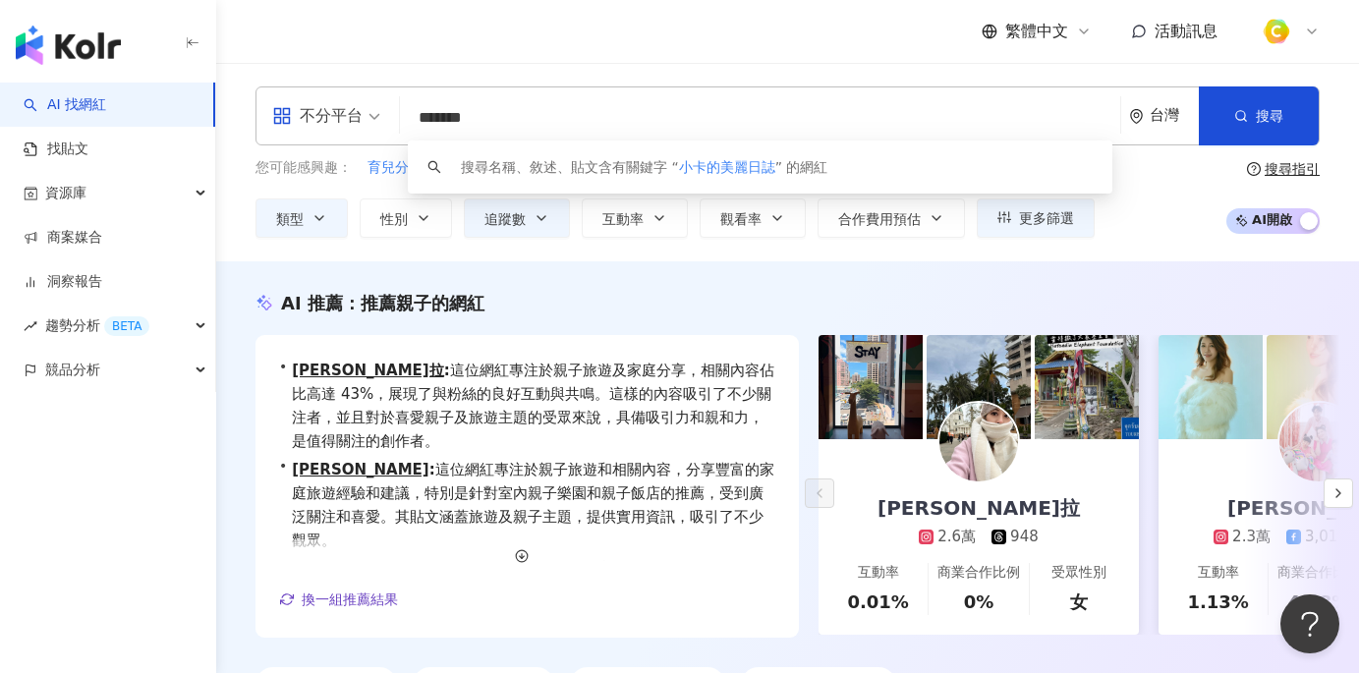
click at [593, 112] on input "*******" at bounding box center [760, 117] width 704 height 37
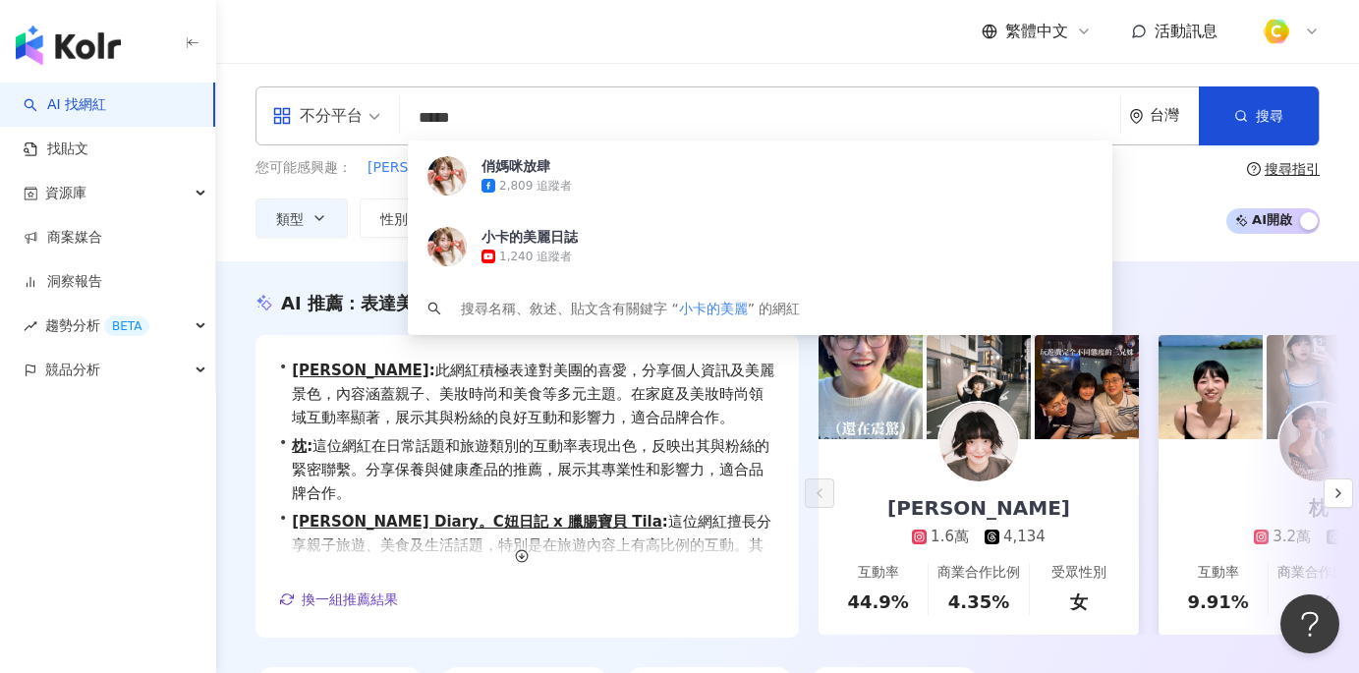
drag, startPoint x: 578, startPoint y: 120, endPoint x: 408, endPoint y: 114, distance: 170.1
click at [408, 114] on input "*****" at bounding box center [760, 117] width 704 height 37
paste input "**********"
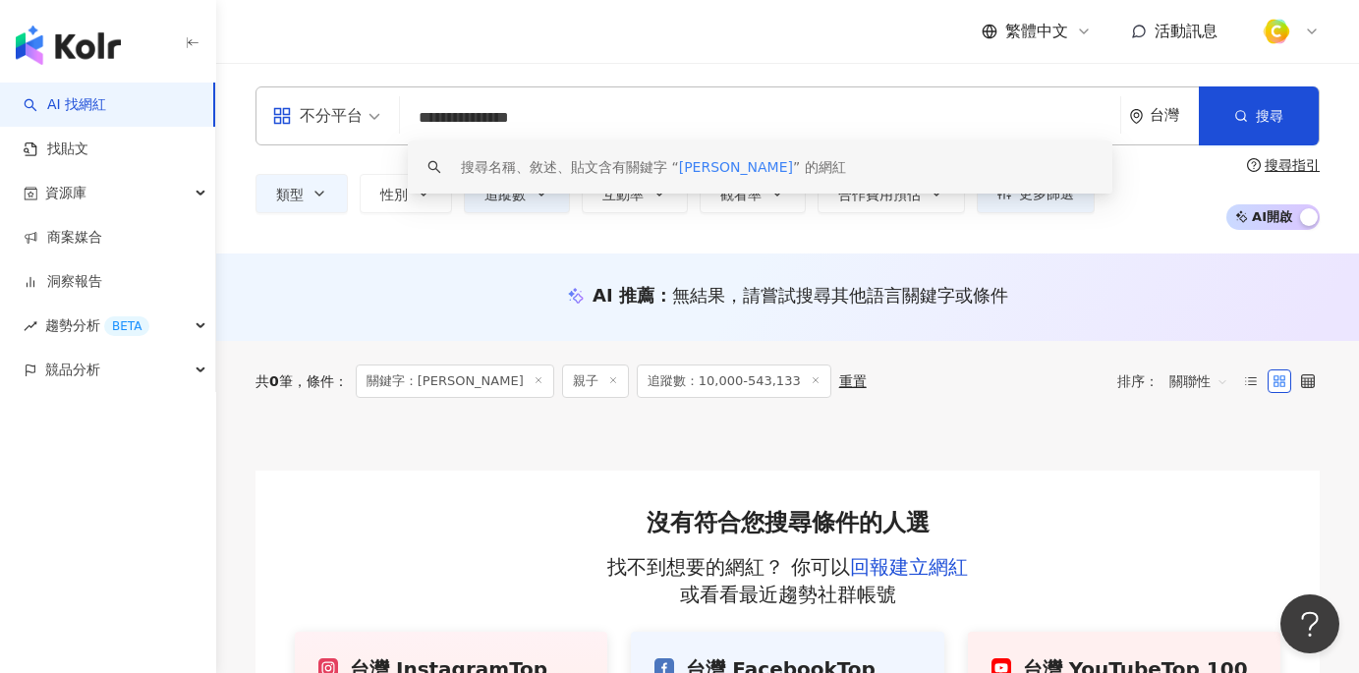
drag, startPoint x: 629, startPoint y: 107, endPoint x: 369, endPoint y: 99, distance: 259.5
click at [369, 99] on div "**********" at bounding box center [787, 115] width 1064 height 59
paste input "search"
type input "**********"
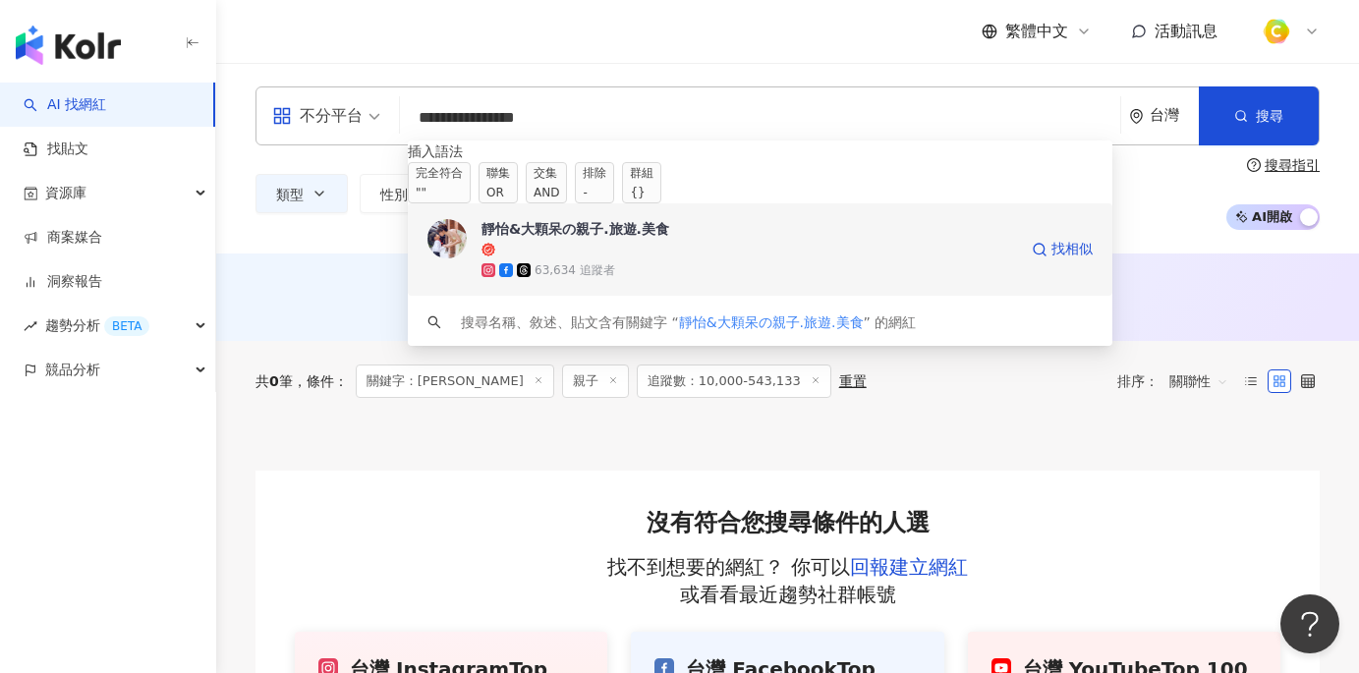
click at [601, 239] on div "靜怡&大顆呆の親子.旅遊.美食" at bounding box center [748, 229] width 535 height 20
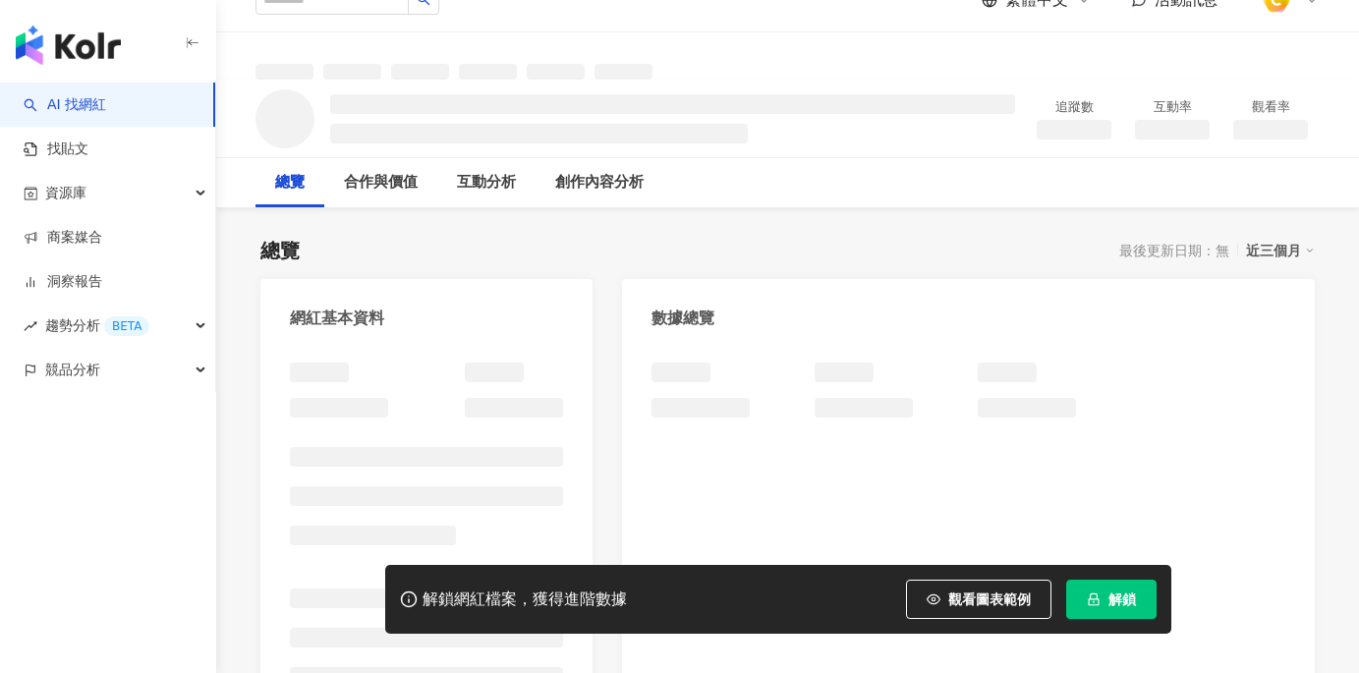
scroll to position [167, 0]
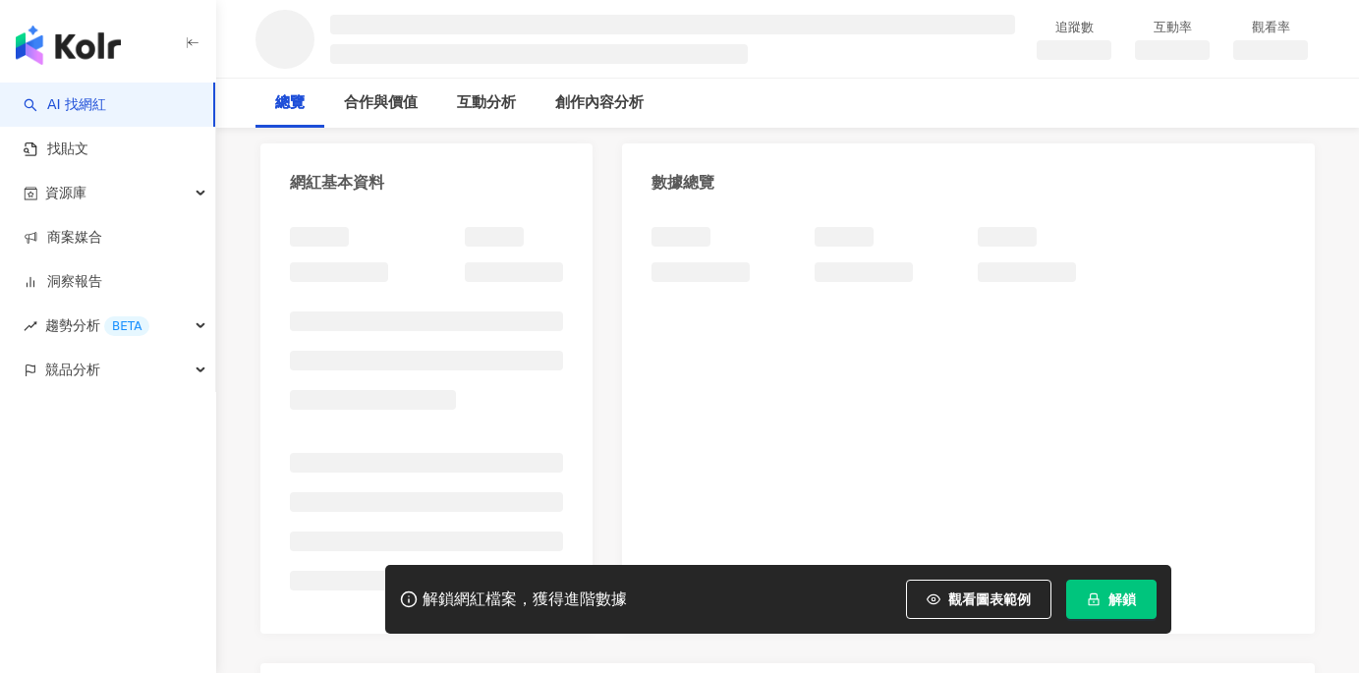
click at [955, 598] on span "觀看圖表範例" at bounding box center [989, 599] width 83 height 16
click at [981, 607] on button "觀看圖表範例" at bounding box center [978, 599] width 145 height 39
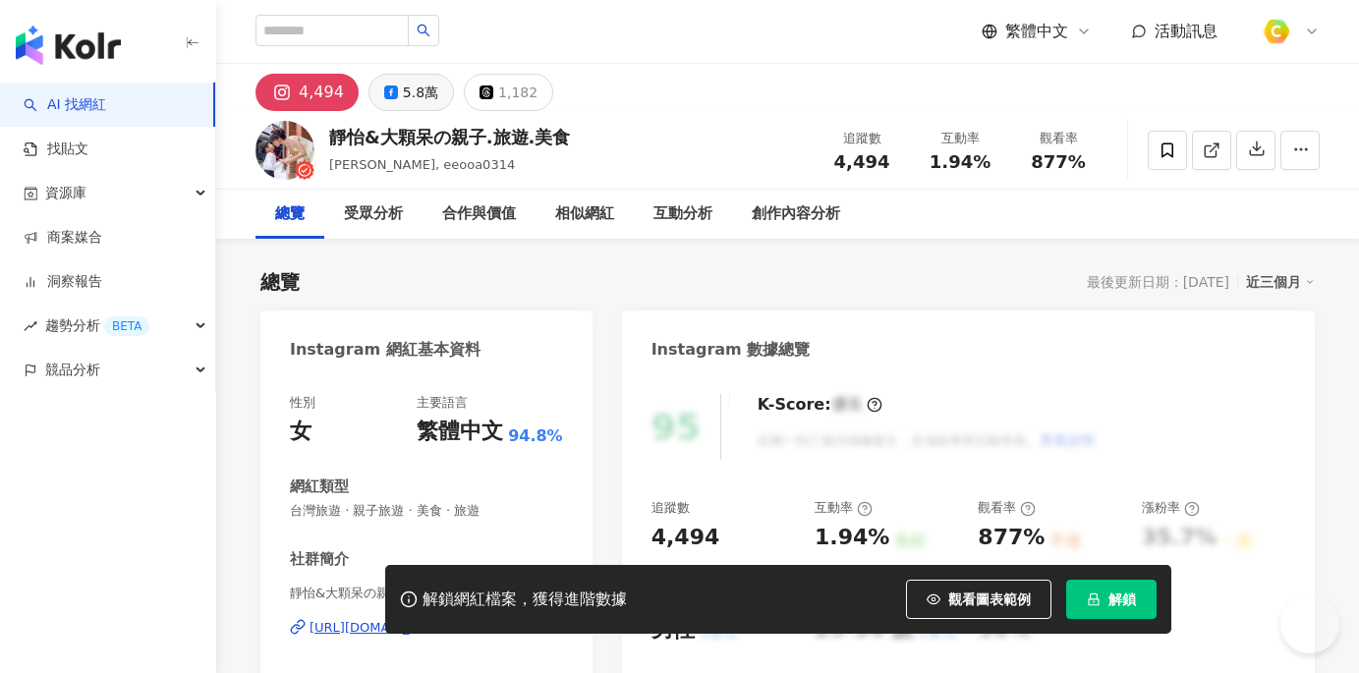
click at [403, 93] on div "5.8萬" at bounding box center [420, 93] width 35 height 28
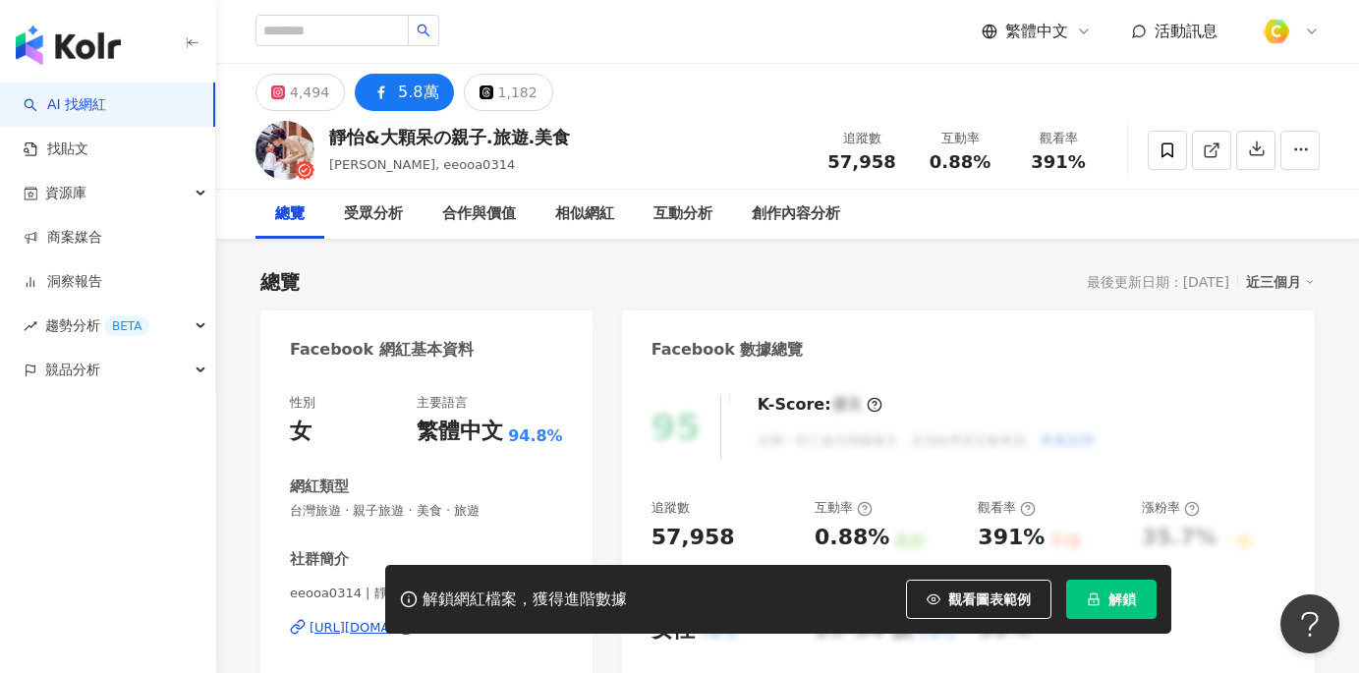
click at [830, 162] on div "追蹤數 57,958" at bounding box center [861, 150] width 98 height 42
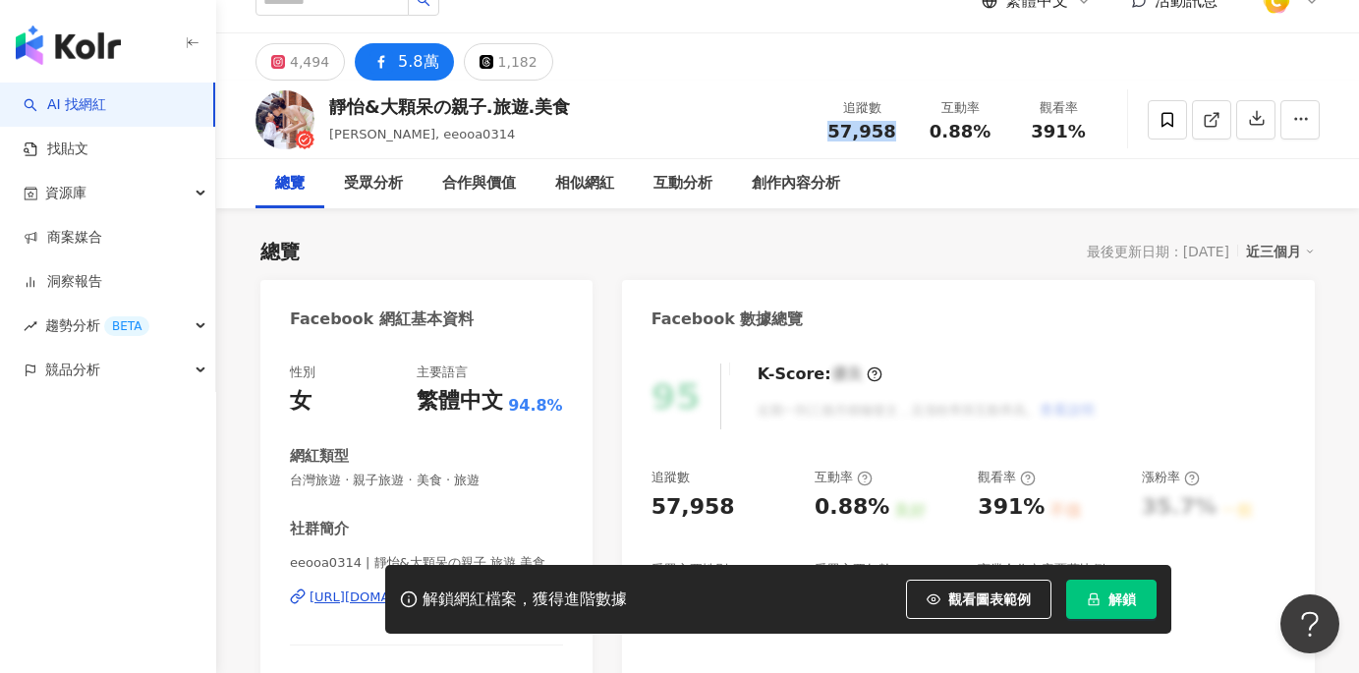
scroll to position [50, 0]
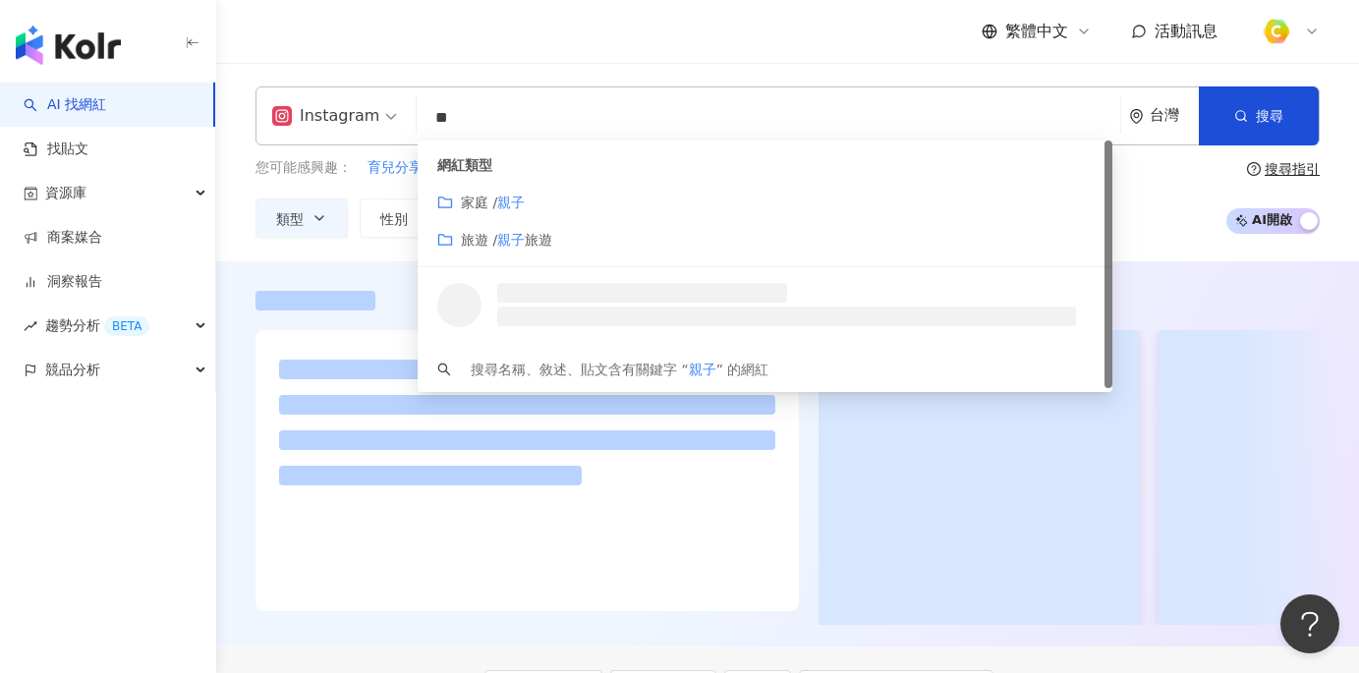
drag, startPoint x: 544, startPoint y: 127, endPoint x: 422, endPoint y: 118, distance: 122.1
click at [424, 118] on input "**" at bounding box center [768, 117] width 688 height 37
type input "**********"
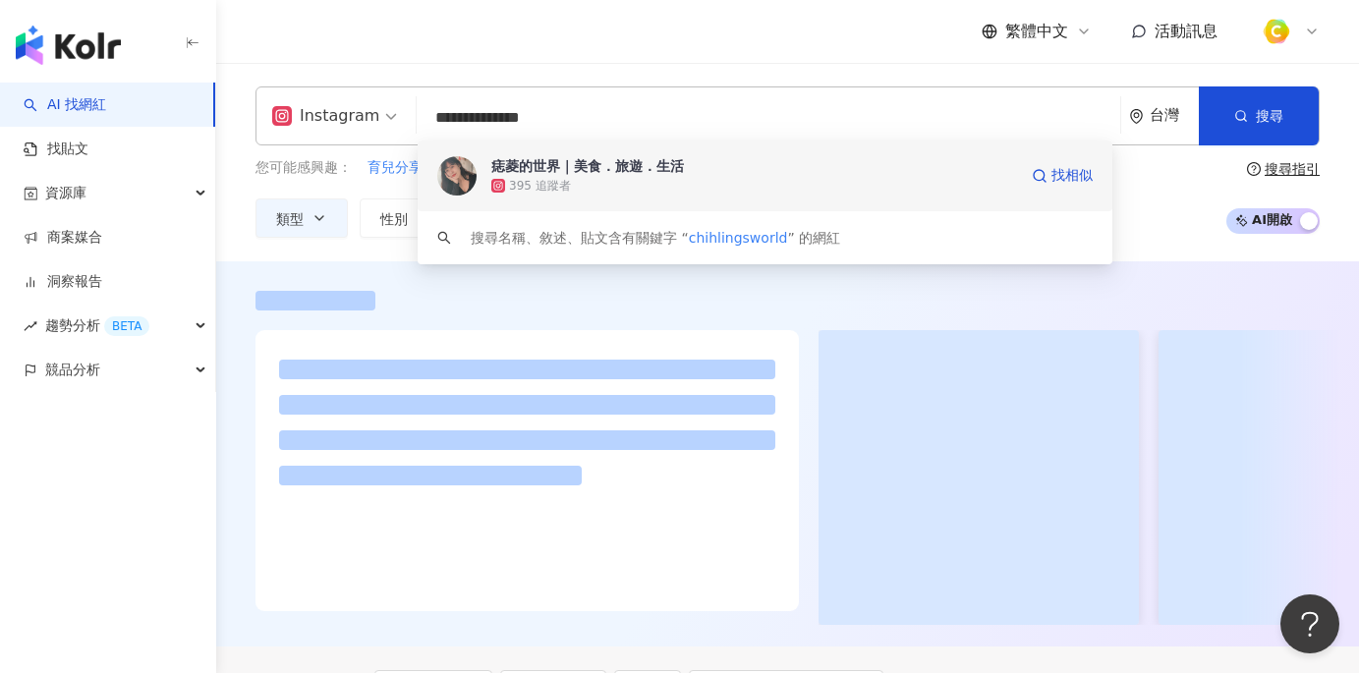
click at [581, 147] on div "痣菱的世界｜美食．旅遊．生活 395 追蹤者 找相似" at bounding box center [765, 175] width 695 height 71
